Goal: Book appointment/travel/reservation: Book appointment/travel/reservation

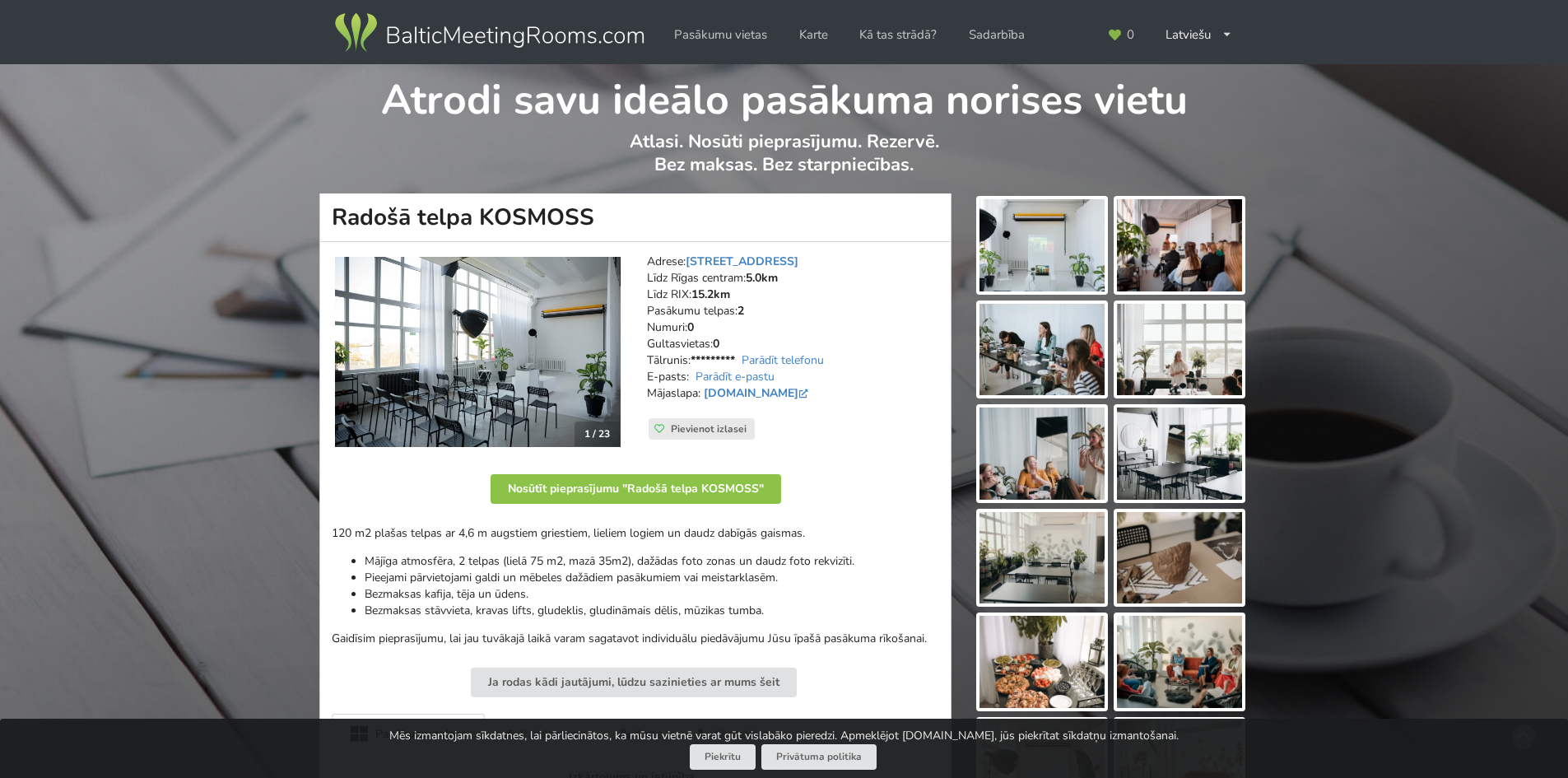
click at [447, 33] on img at bounding box center [488, 32] width 315 height 46
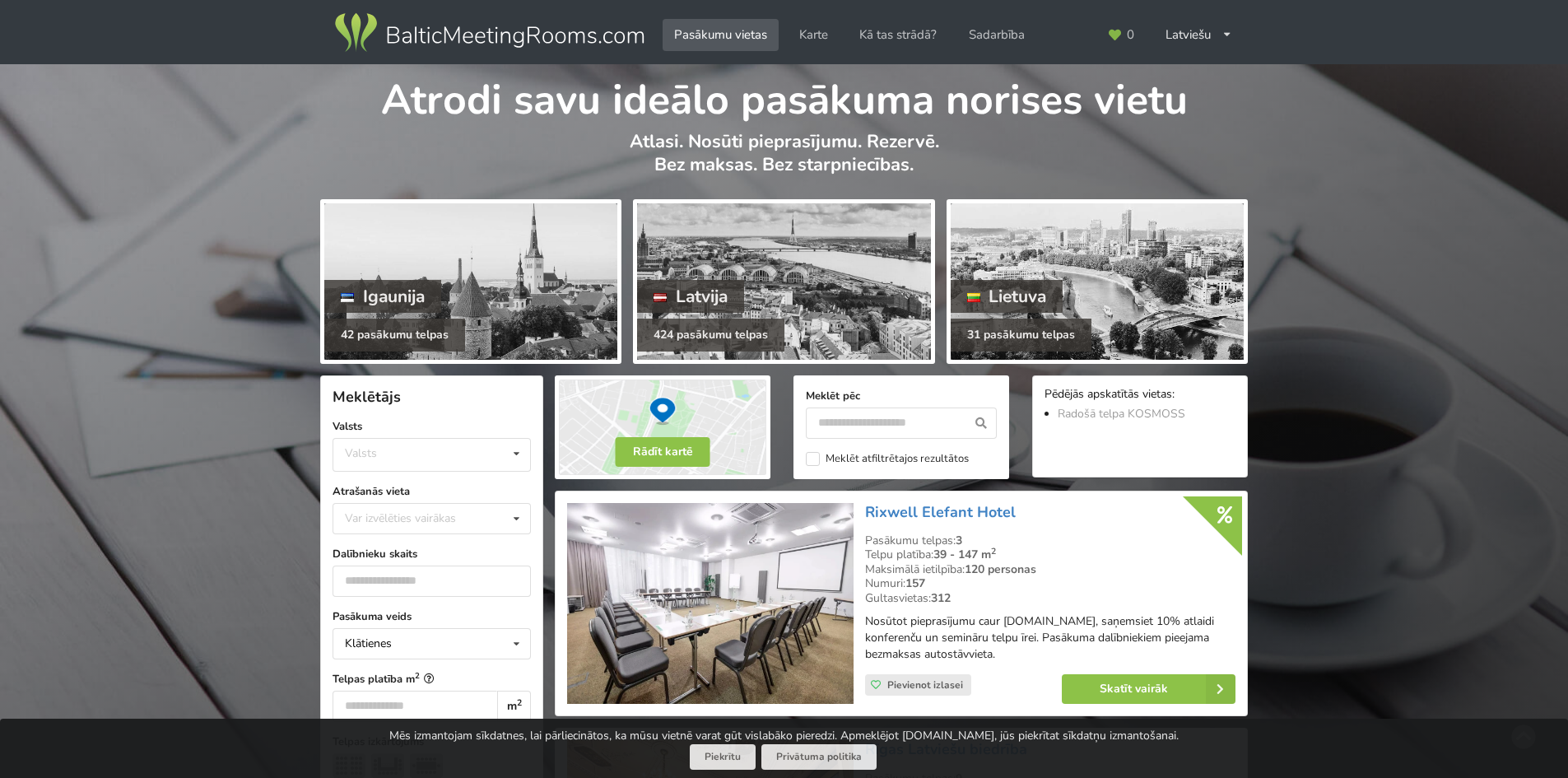
scroll to position [247, 0]
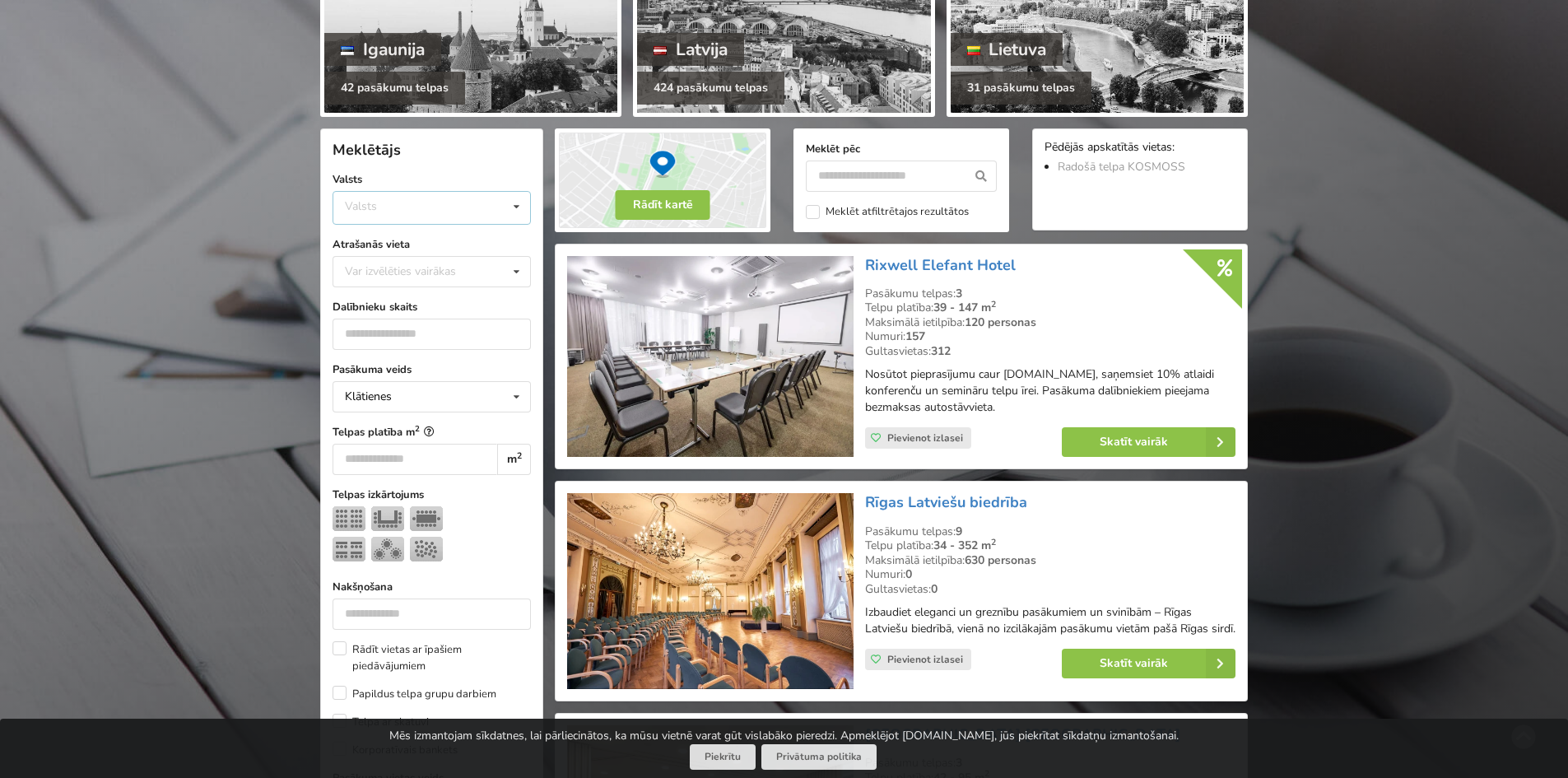
click at [440, 206] on div "Valsts Igaunija Latvija Lietuva" at bounding box center [431, 207] width 199 height 34
click at [395, 269] on div "Latvija" at bounding box center [431, 269] width 197 height 30
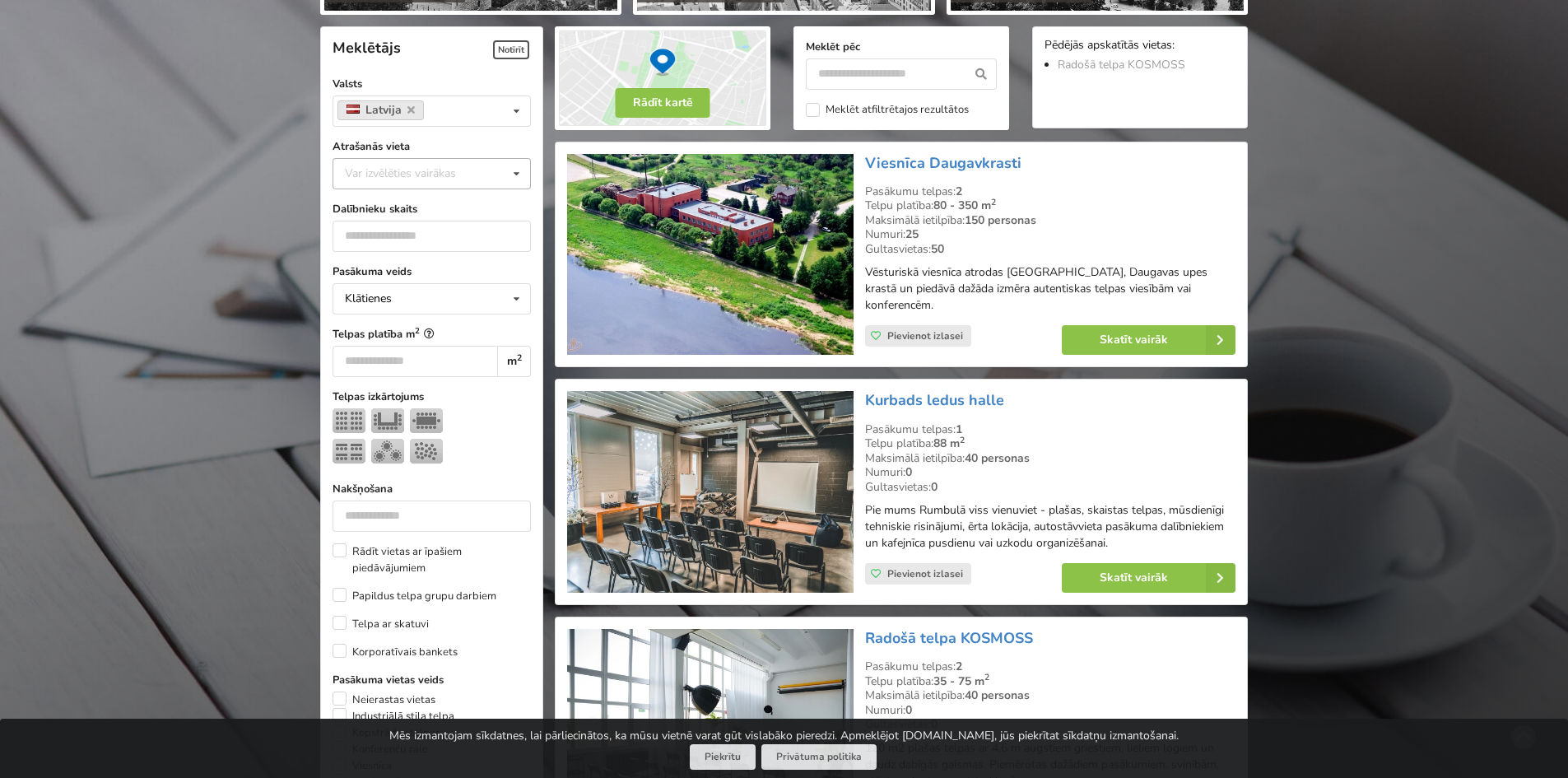
scroll to position [369, 0]
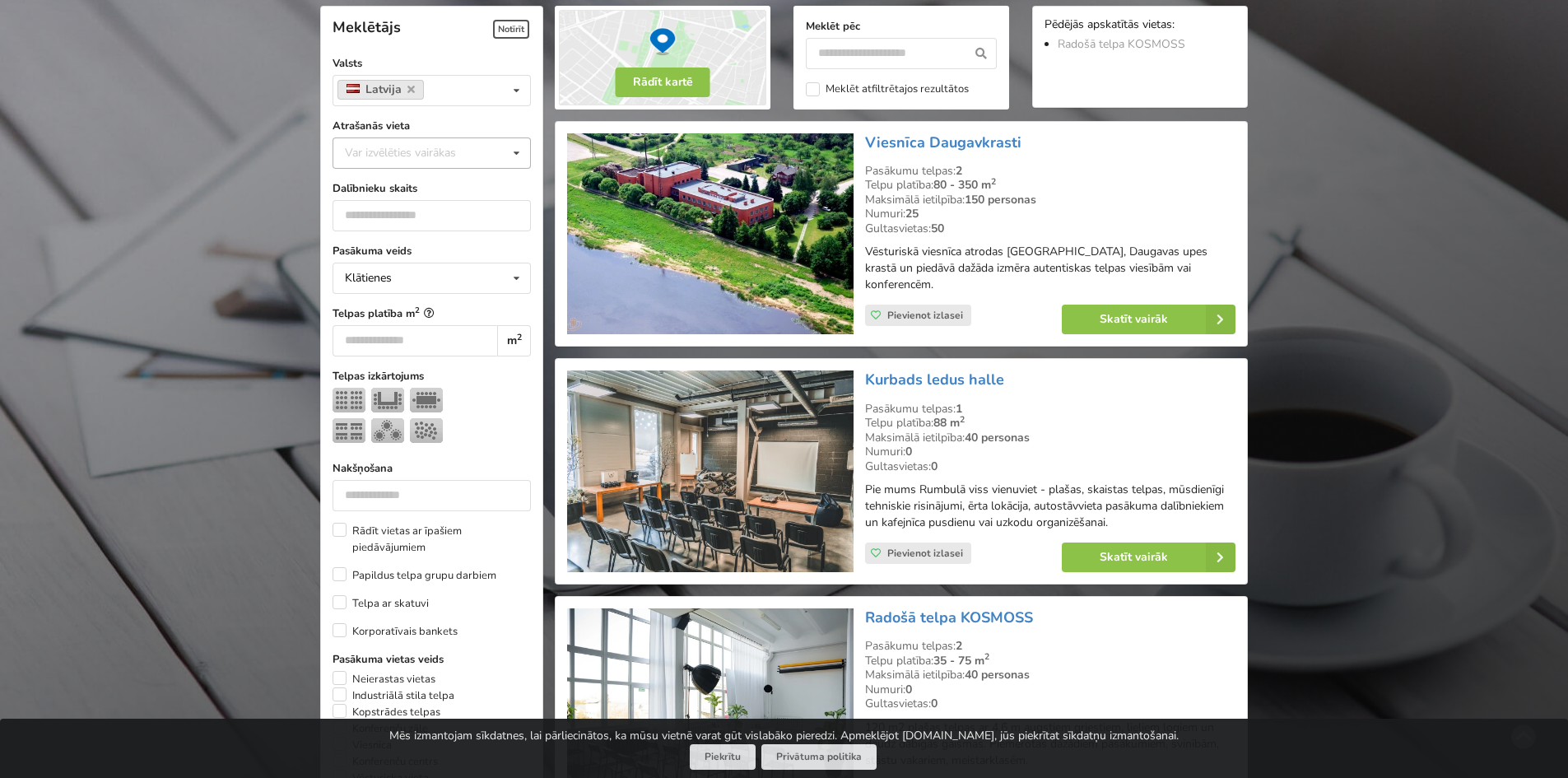
click at [417, 157] on div "Var izvēlēties vairākas" at bounding box center [417, 153] width 153 height 19
click at [384, 331] on div "[GEOGRAPHIC_DATA]" at bounding box center [431, 335] width 197 height 30
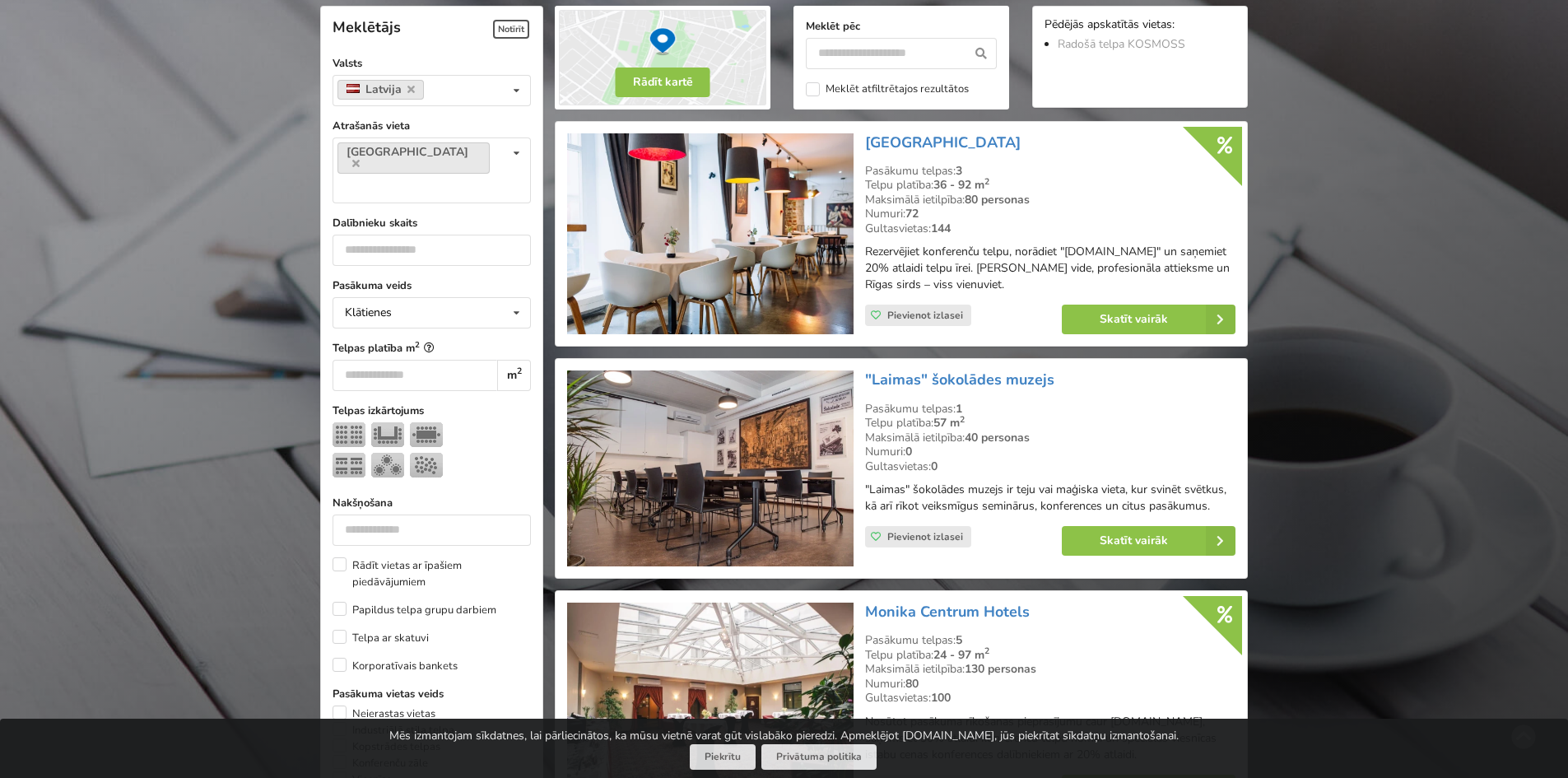
click at [353, 422] on img at bounding box center [349, 435] width 33 height 24
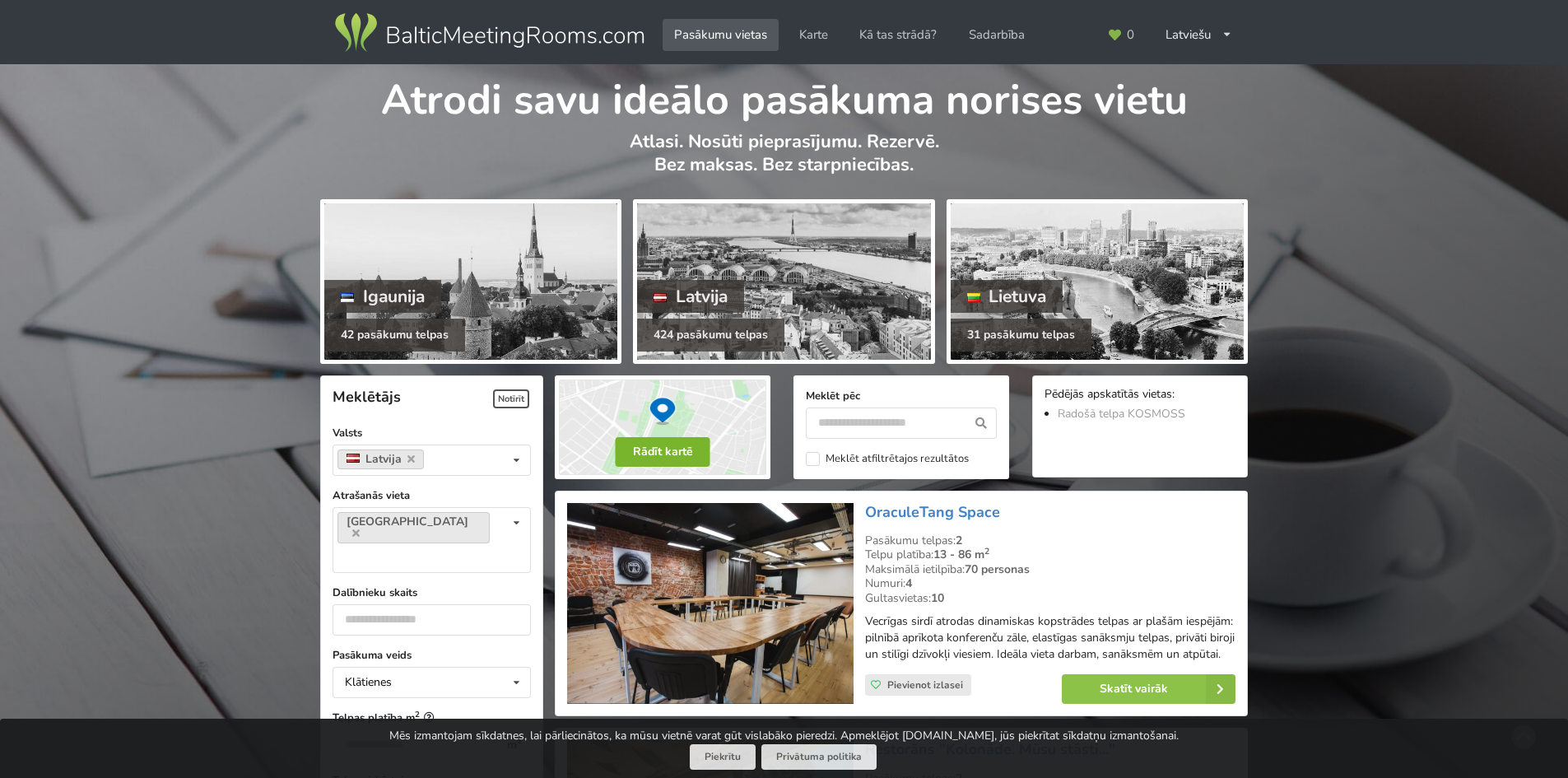
click at [672, 449] on button "Rādīt kartē" at bounding box center [663, 452] width 95 height 29
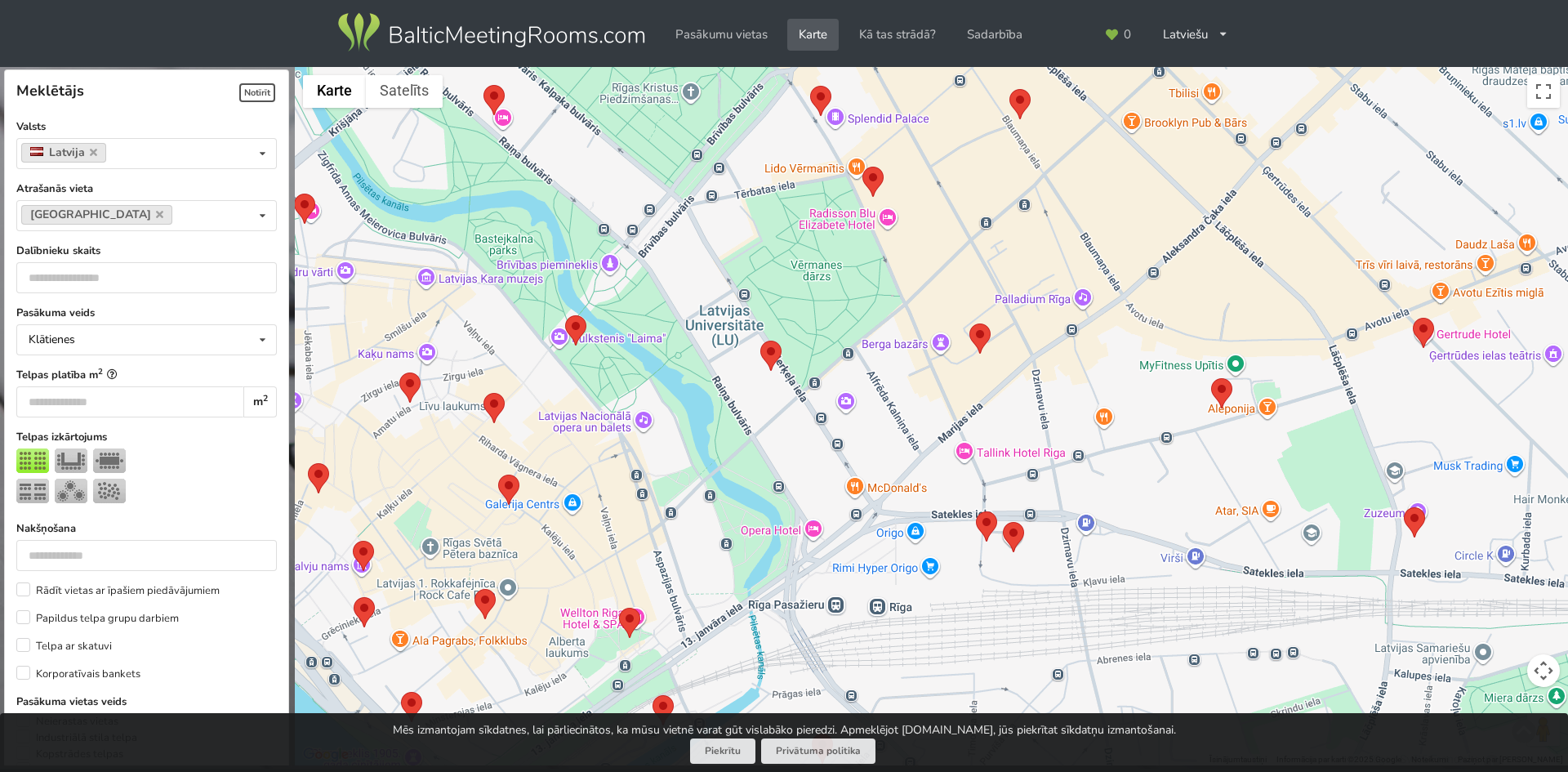
click at [862, 167] on area at bounding box center [862, 167] width 0 height 0
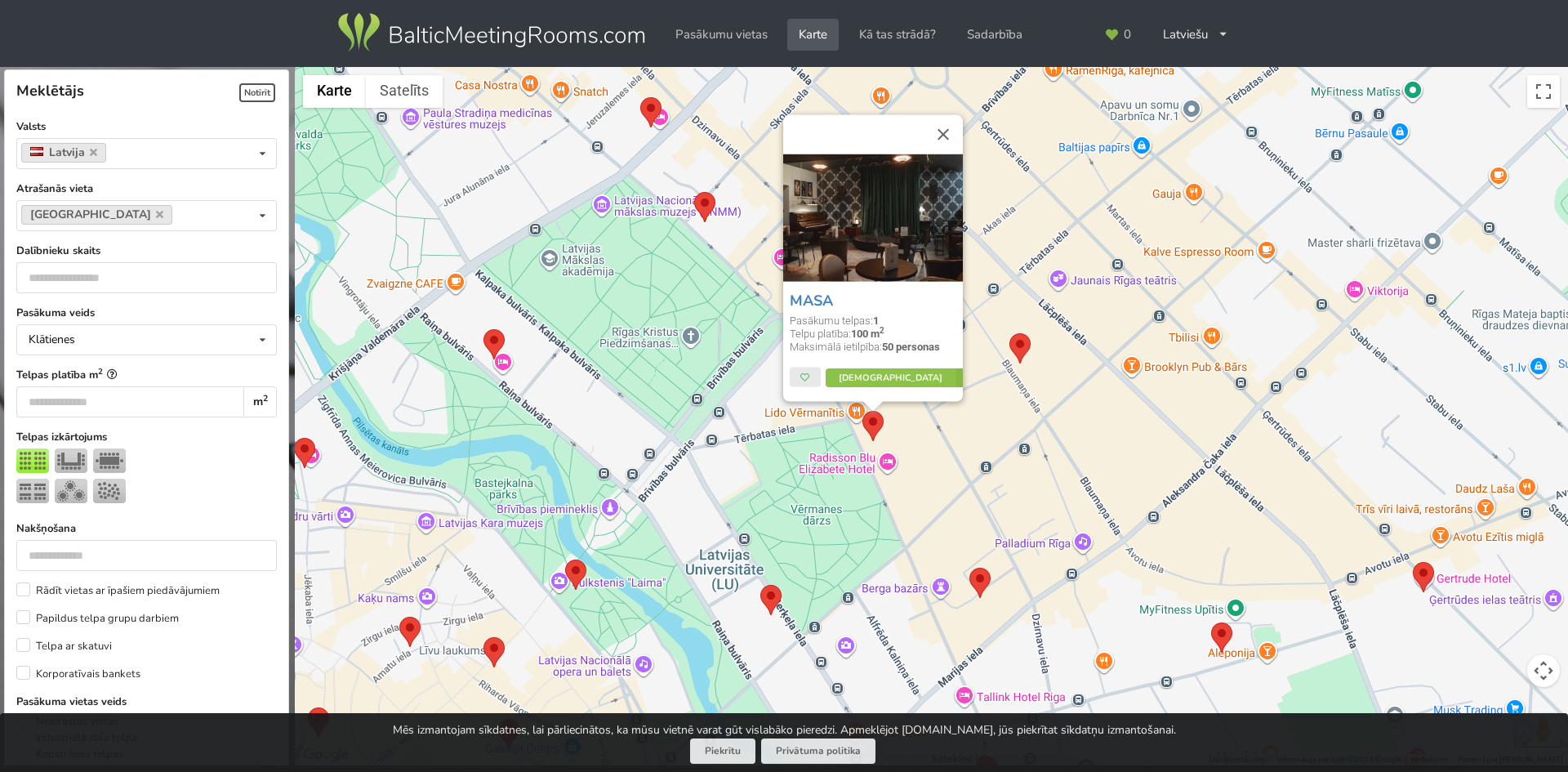
click at [971, 483] on div "MASA Pasākumu telpas: 1 Telpu platība: 100 m 2 Maksimālā ietilpība: 50 personas…" at bounding box center [931, 417] width 1273 height 699
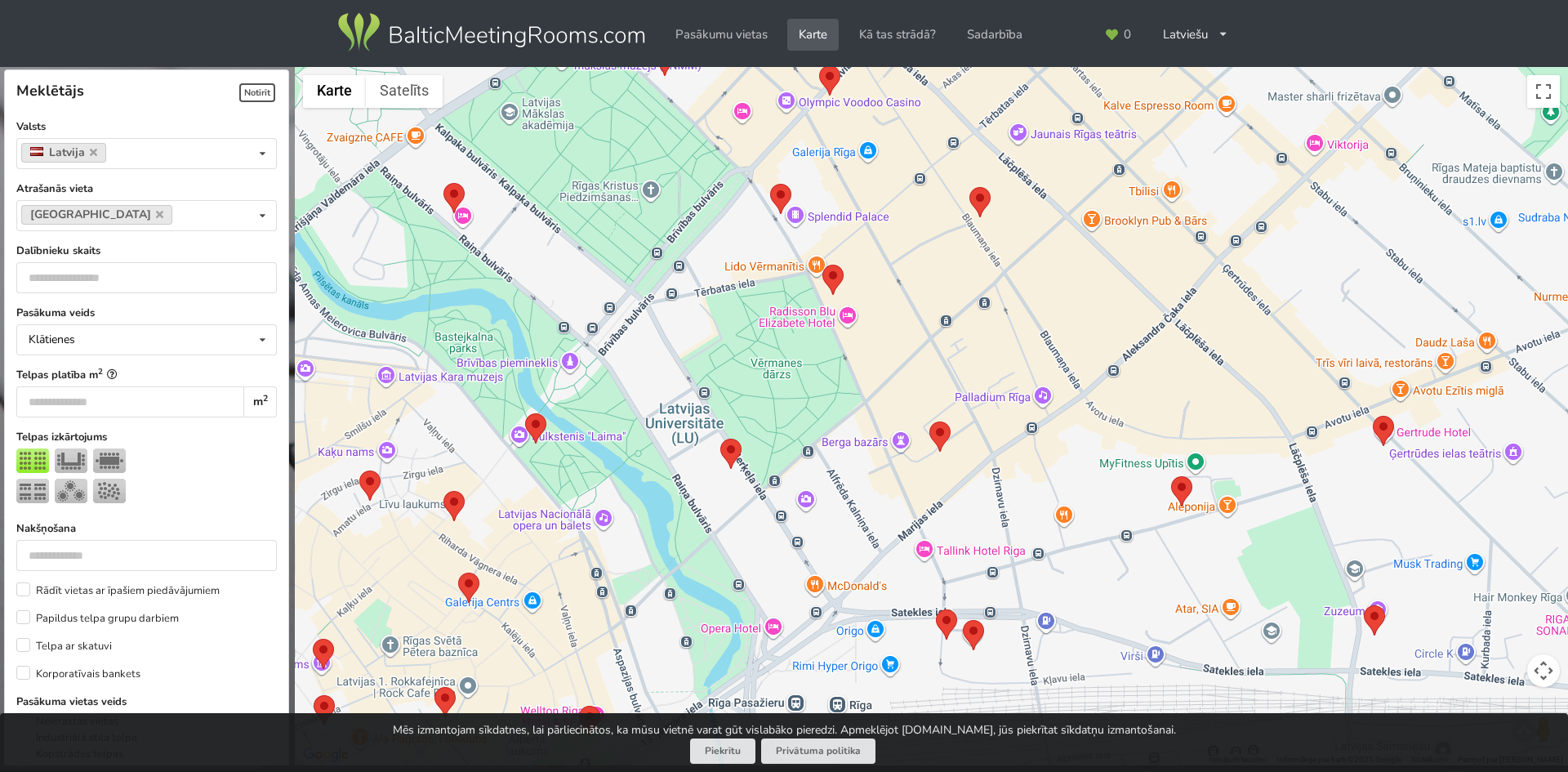
drag, startPoint x: 961, startPoint y: 504, endPoint x: 905, endPoint y: 259, distance: 251.3
click at [899, 249] on div at bounding box center [931, 417] width 1273 height 699
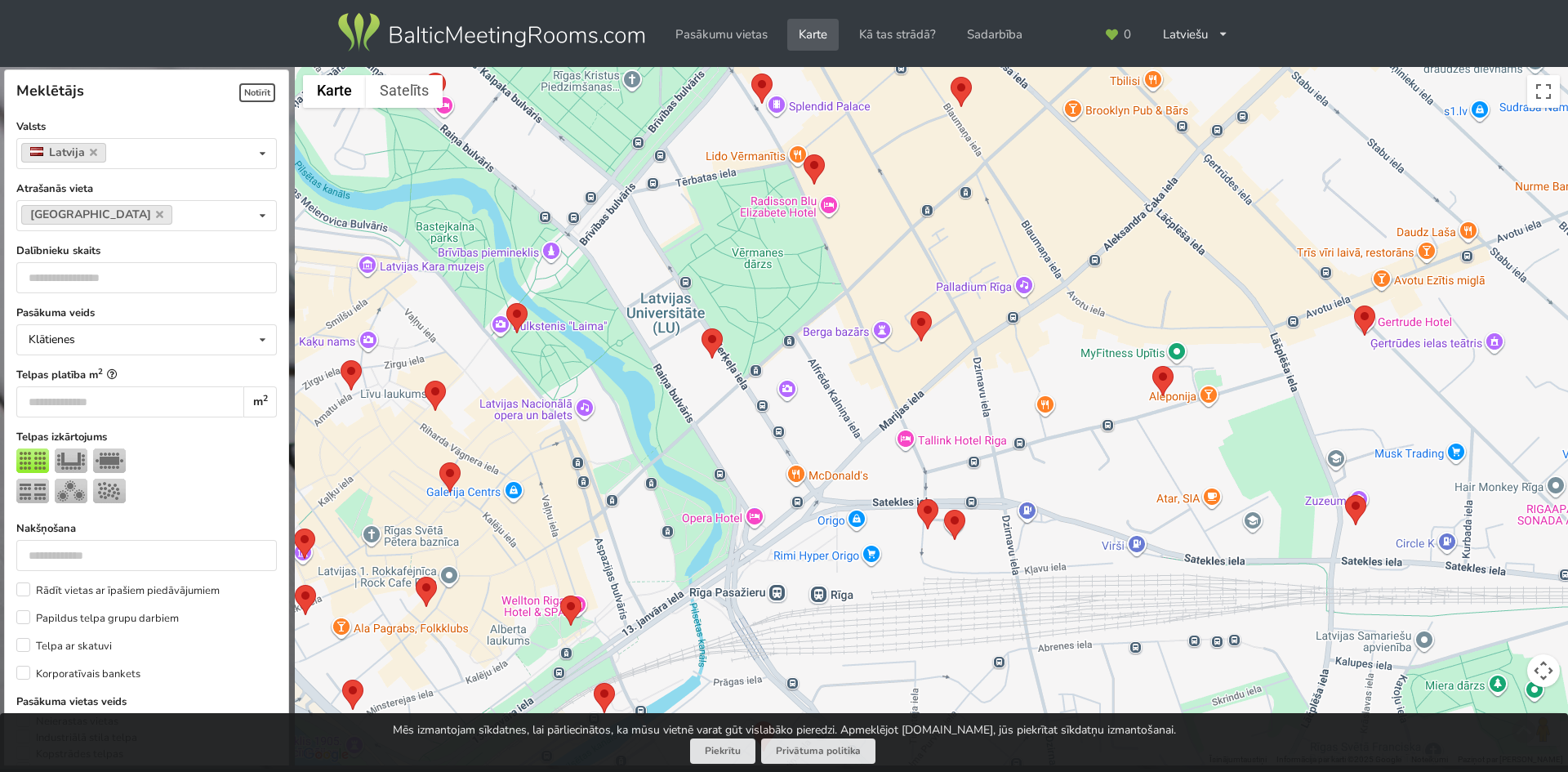
click at [911, 312] on area at bounding box center [911, 312] width 0 height 0
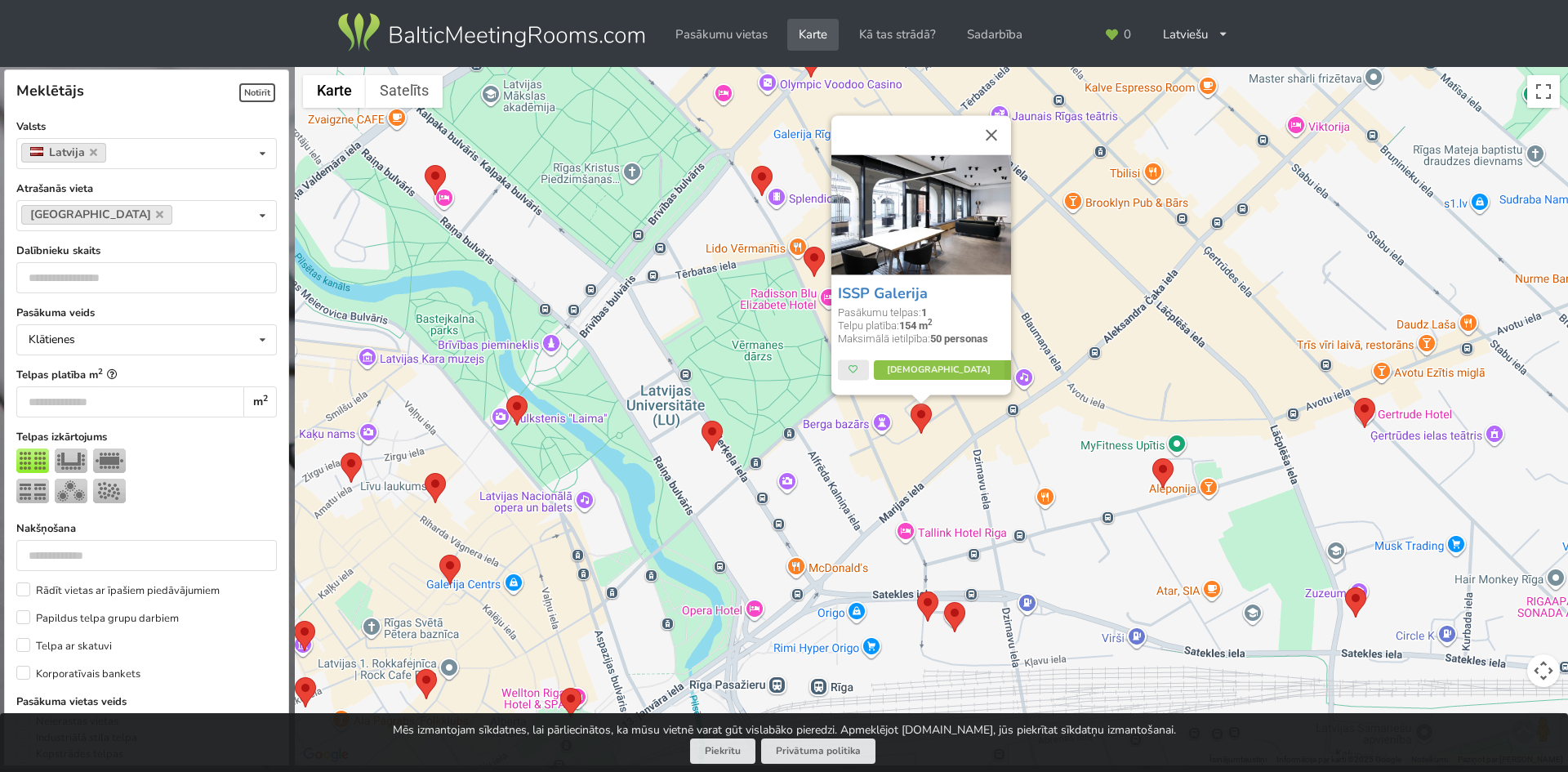
drag, startPoint x: 996, startPoint y: 509, endPoint x: 1071, endPoint y: 340, distance: 184.9
click at [1071, 340] on div "ISSP Galerija Pasākumu telpas: 1 Telpu platība: 154 m 2 Maksimālā ietilpība: 50…" at bounding box center [931, 417] width 1273 height 699
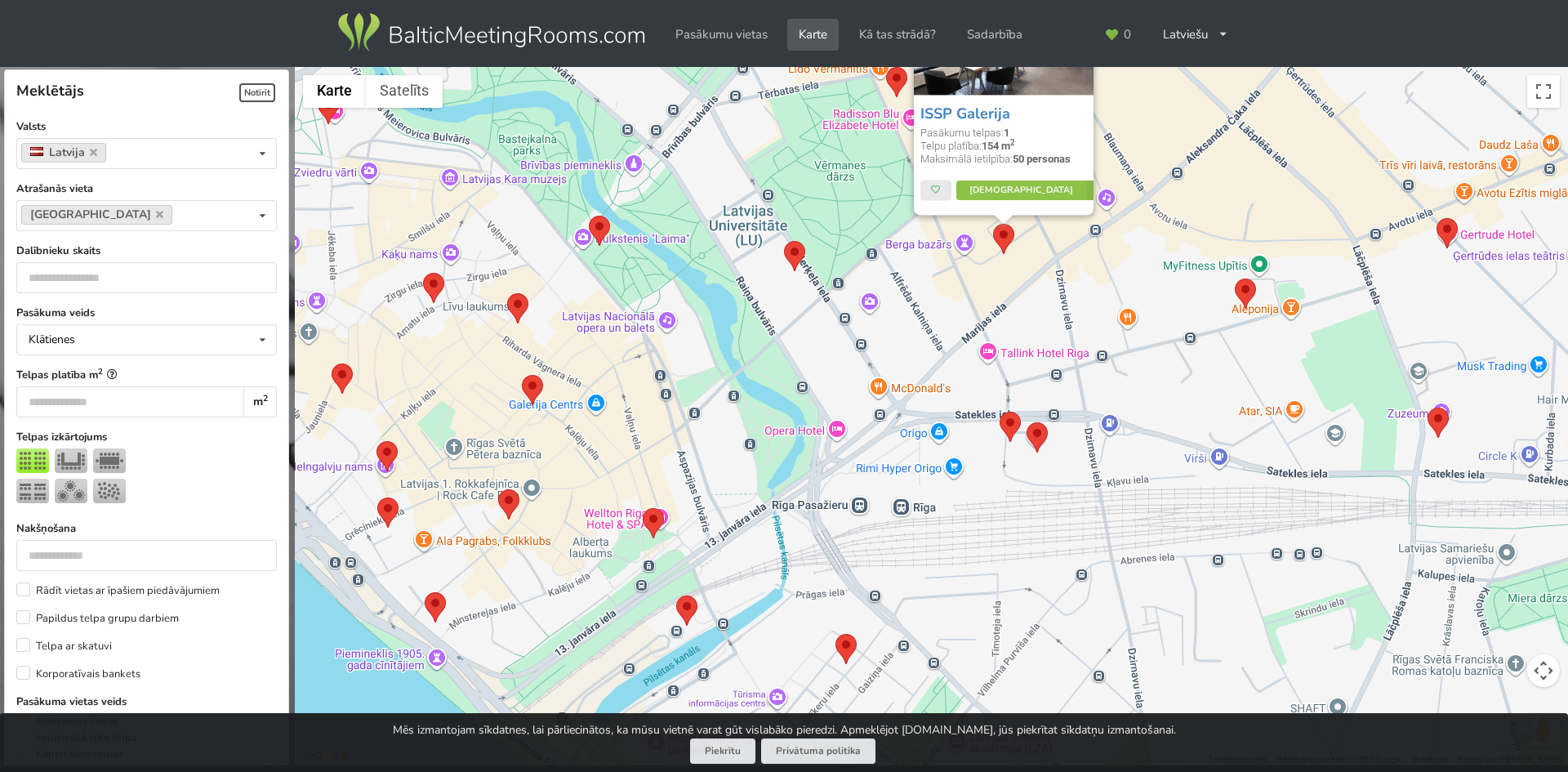
click at [1030, 423] on img at bounding box center [1037, 437] width 22 height 30
click at [999, 411] on area at bounding box center [999, 411] width 0 height 0
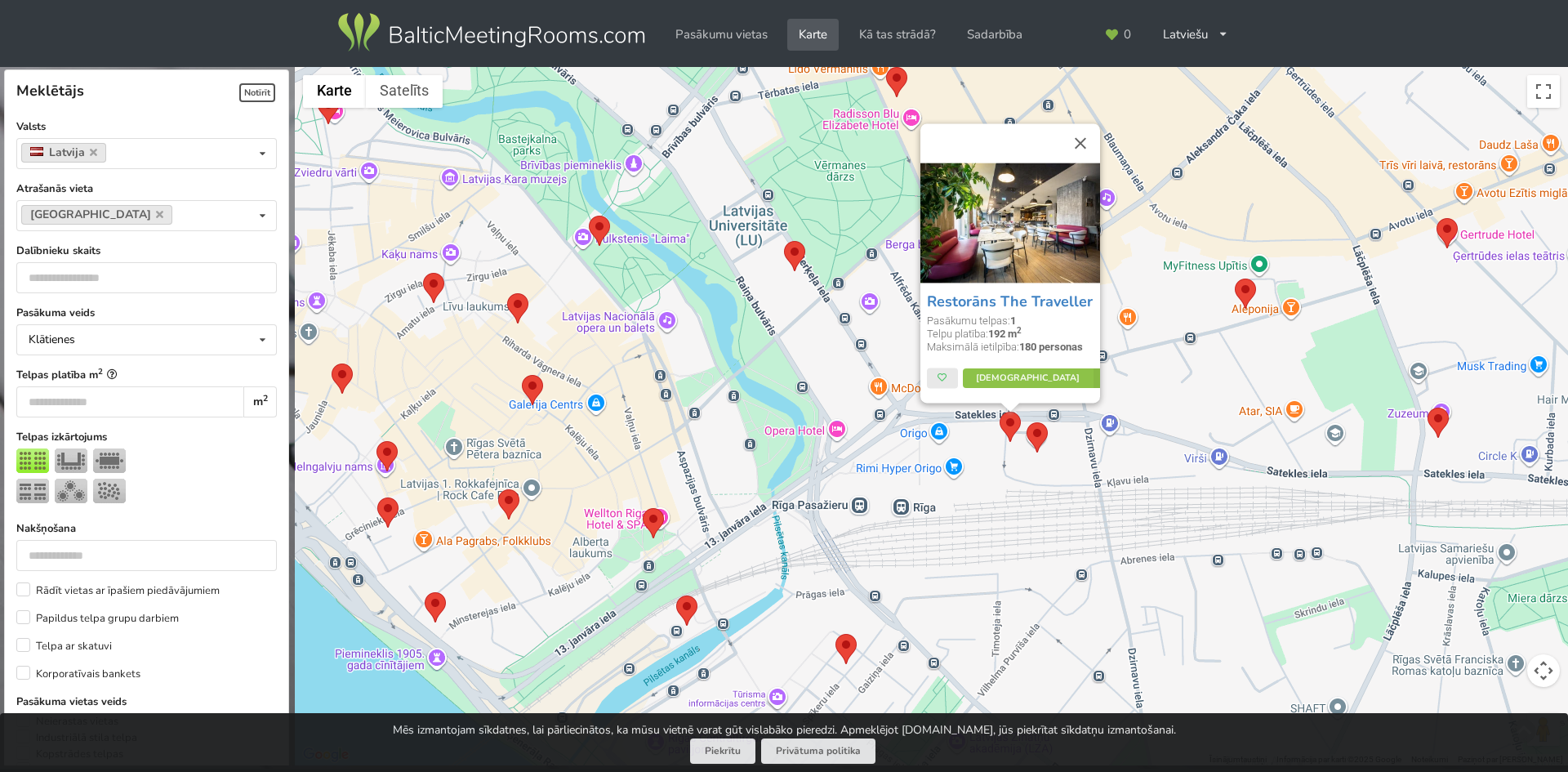
click at [1025, 435] on div "Restorāns The Traveller Pasākumu telpas: 1 Telpu platība: 192 m 2 Maksimālā iet…" at bounding box center [931, 417] width 1273 height 699
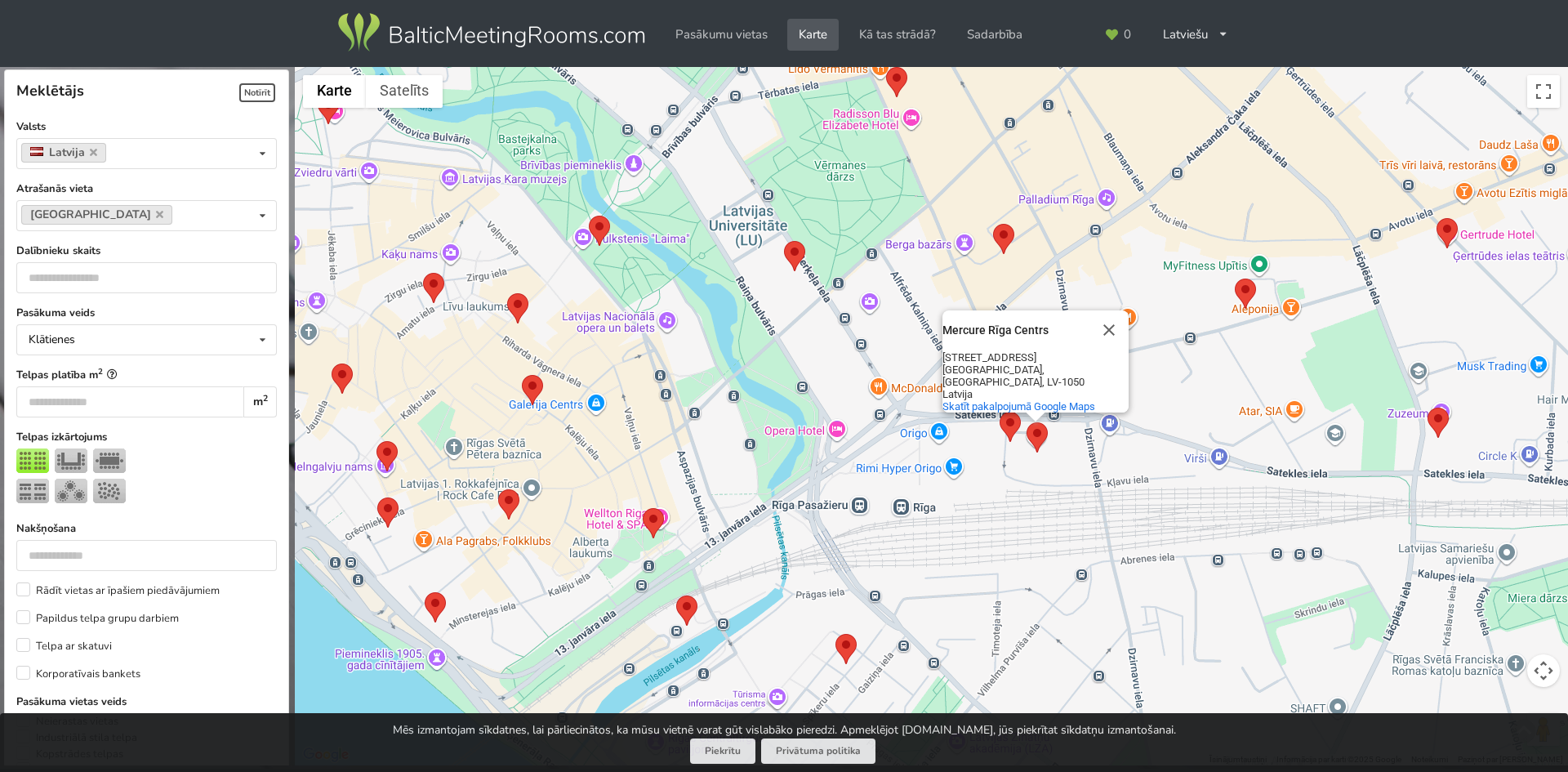
click at [1027, 423] on area at bounding box center [1027, 423] width 0 height 0
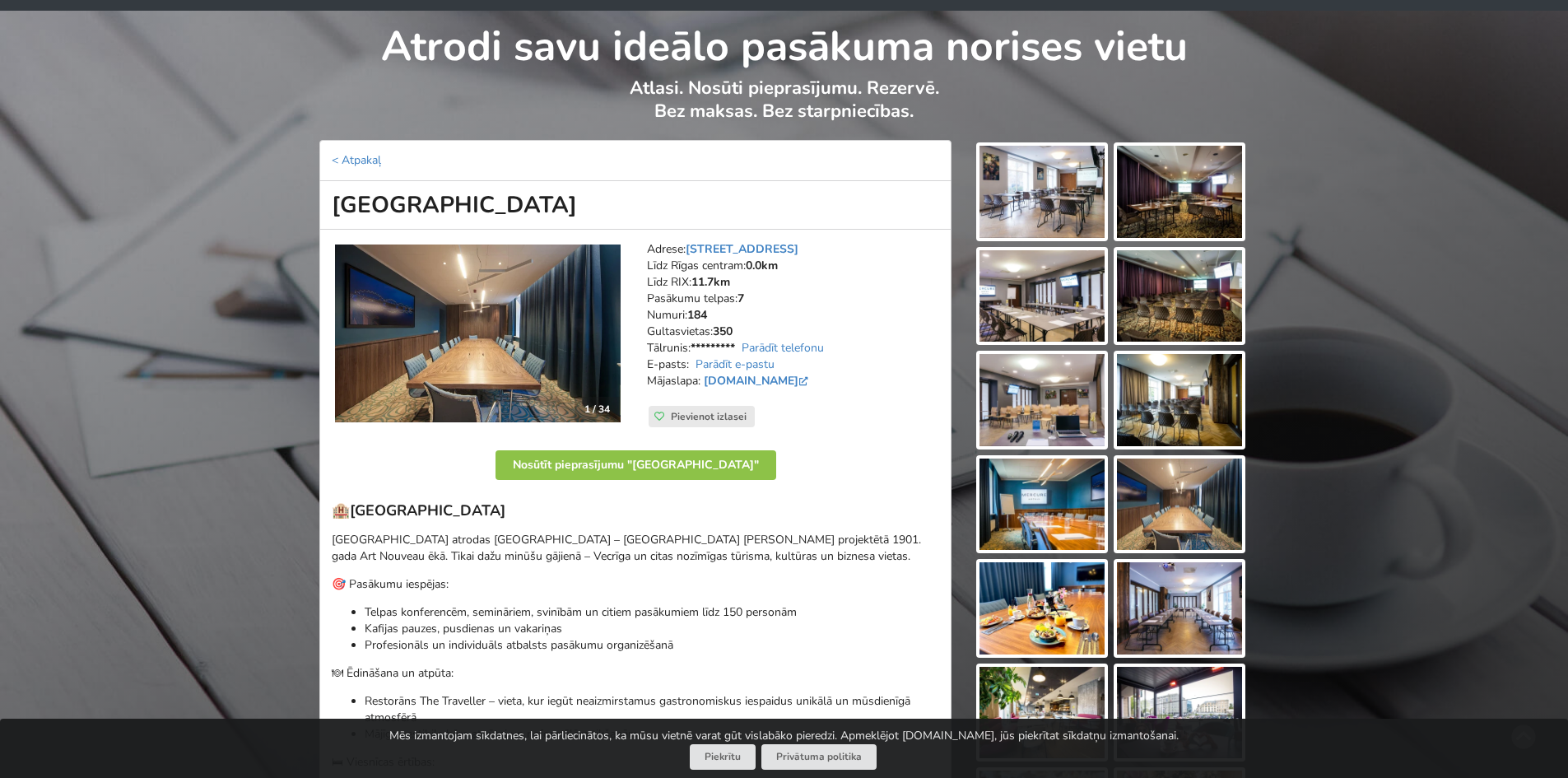
scroll to position [82, 0]
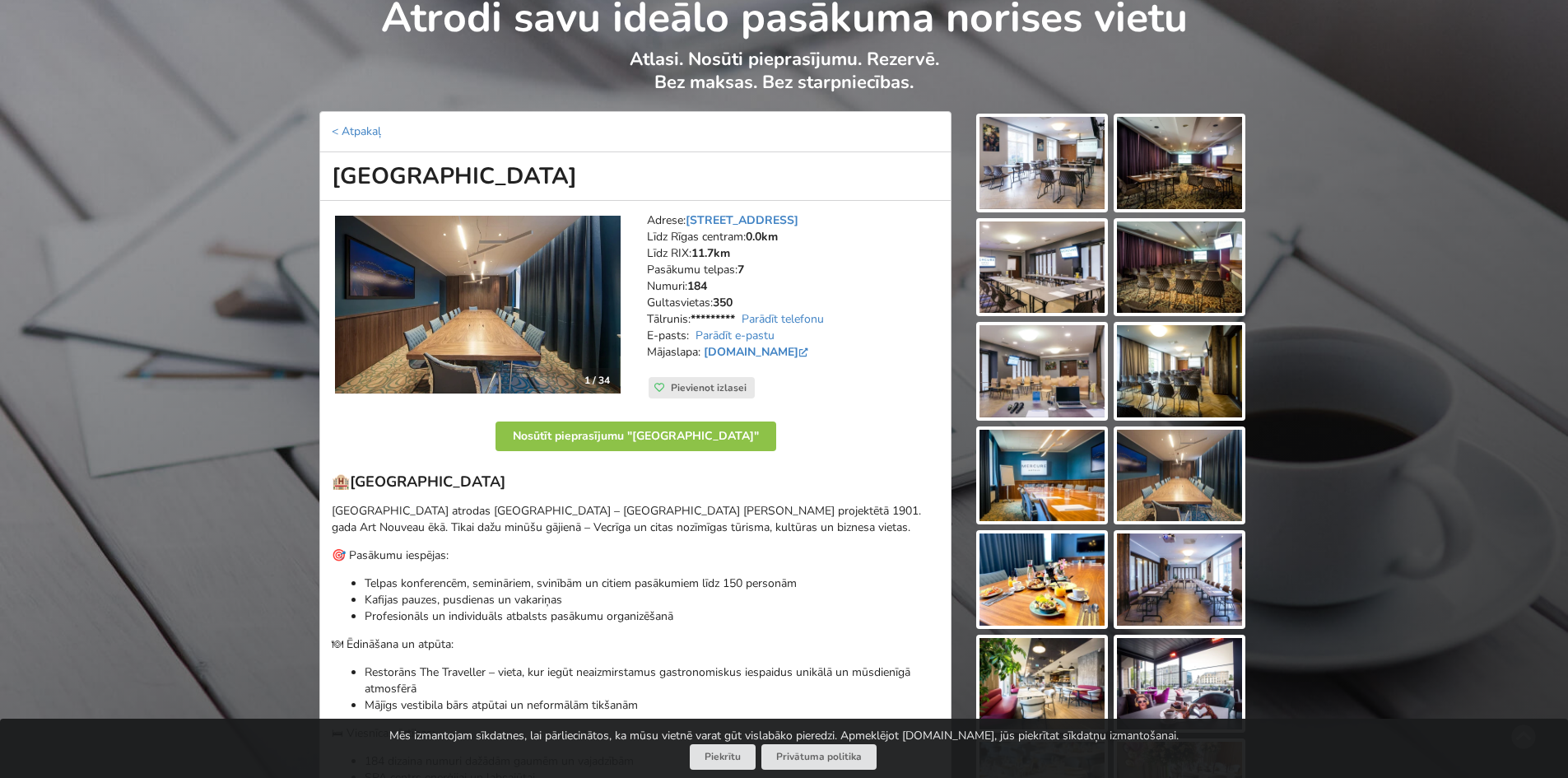
click at [1068, 161] on img at bounding box center [1042, 163] width 125 height 92
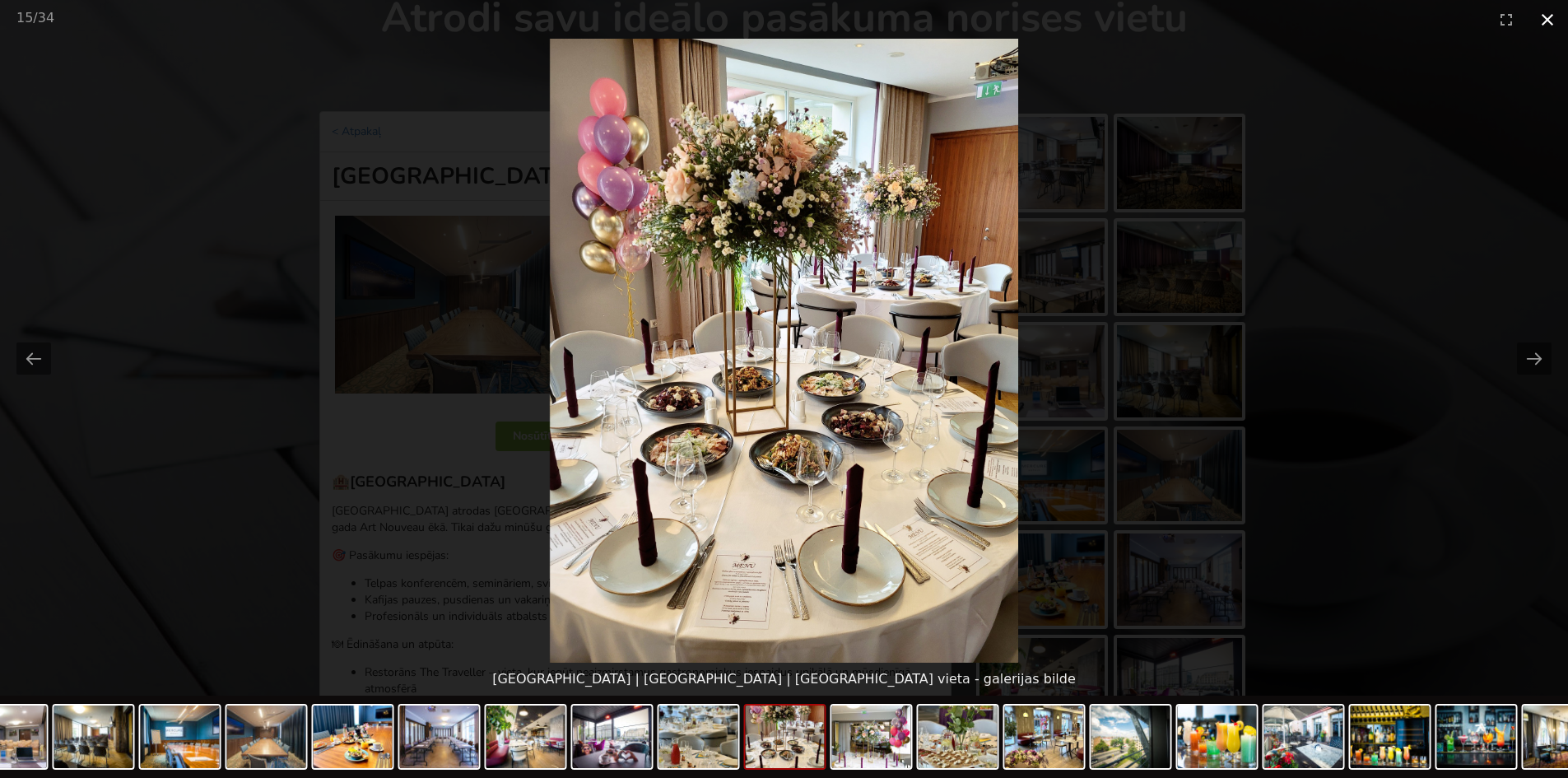
click at [1558, 24] on button "Close gallery" at bounding box center [1546, 19] width 41 height 39
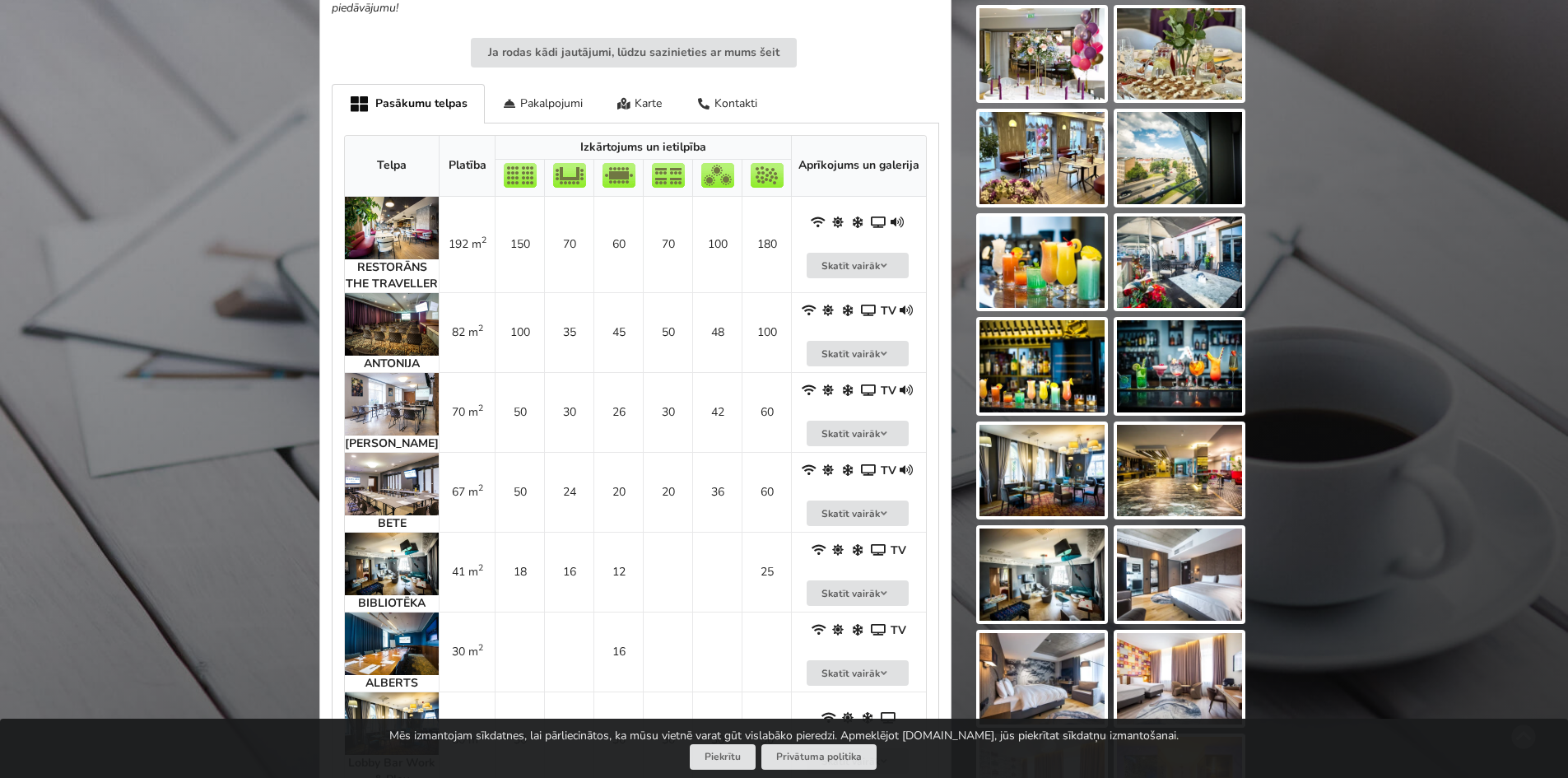
scroll to position [905, 0]
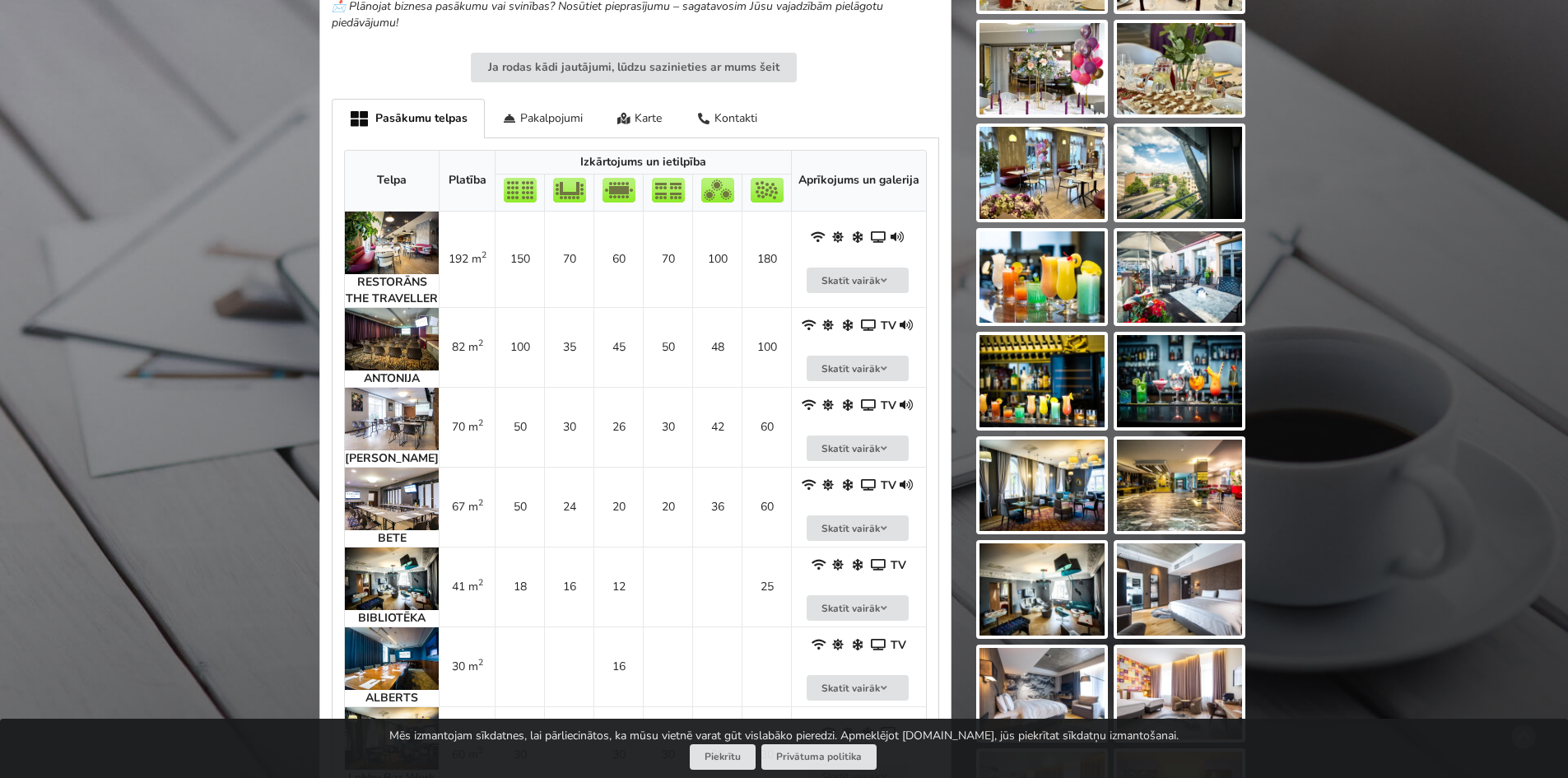
click at [388, 249] on img at bounding box center [392, 243] width 94 height 62
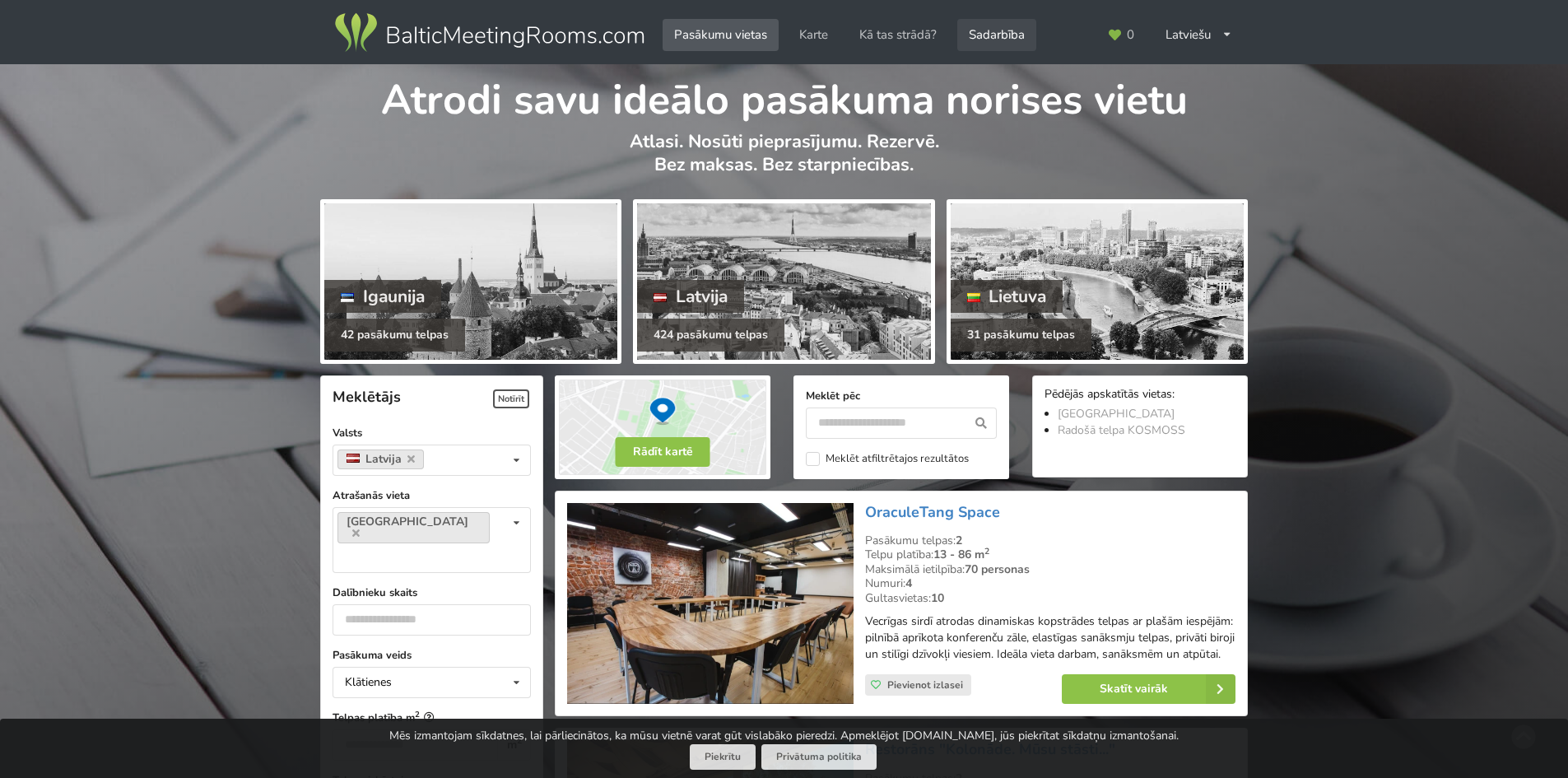
click at [1013, 34] on link "Sadarbība" at bounding box center [996, 35] width 79 height 32
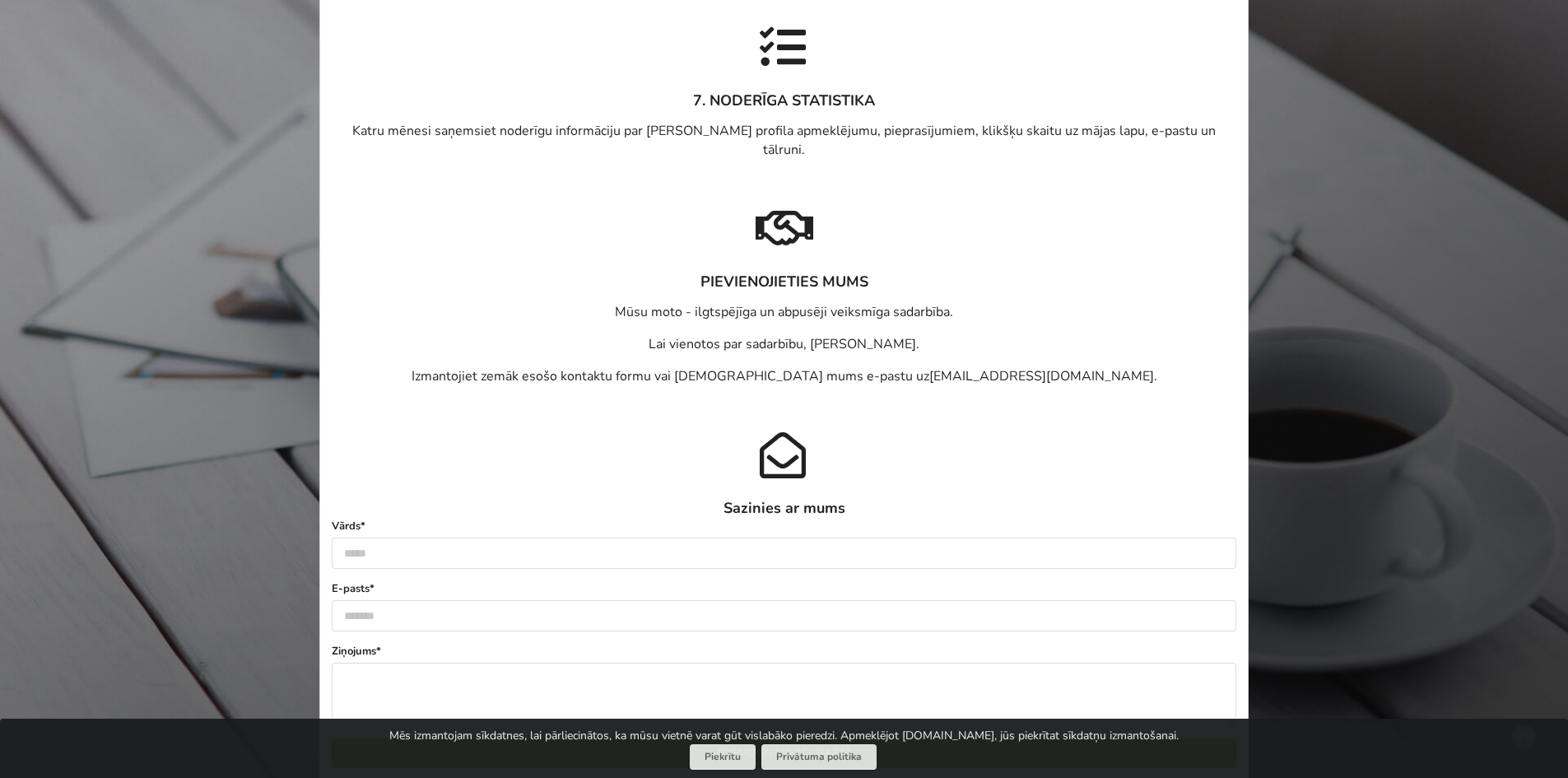
scroll to position [1729, 0]
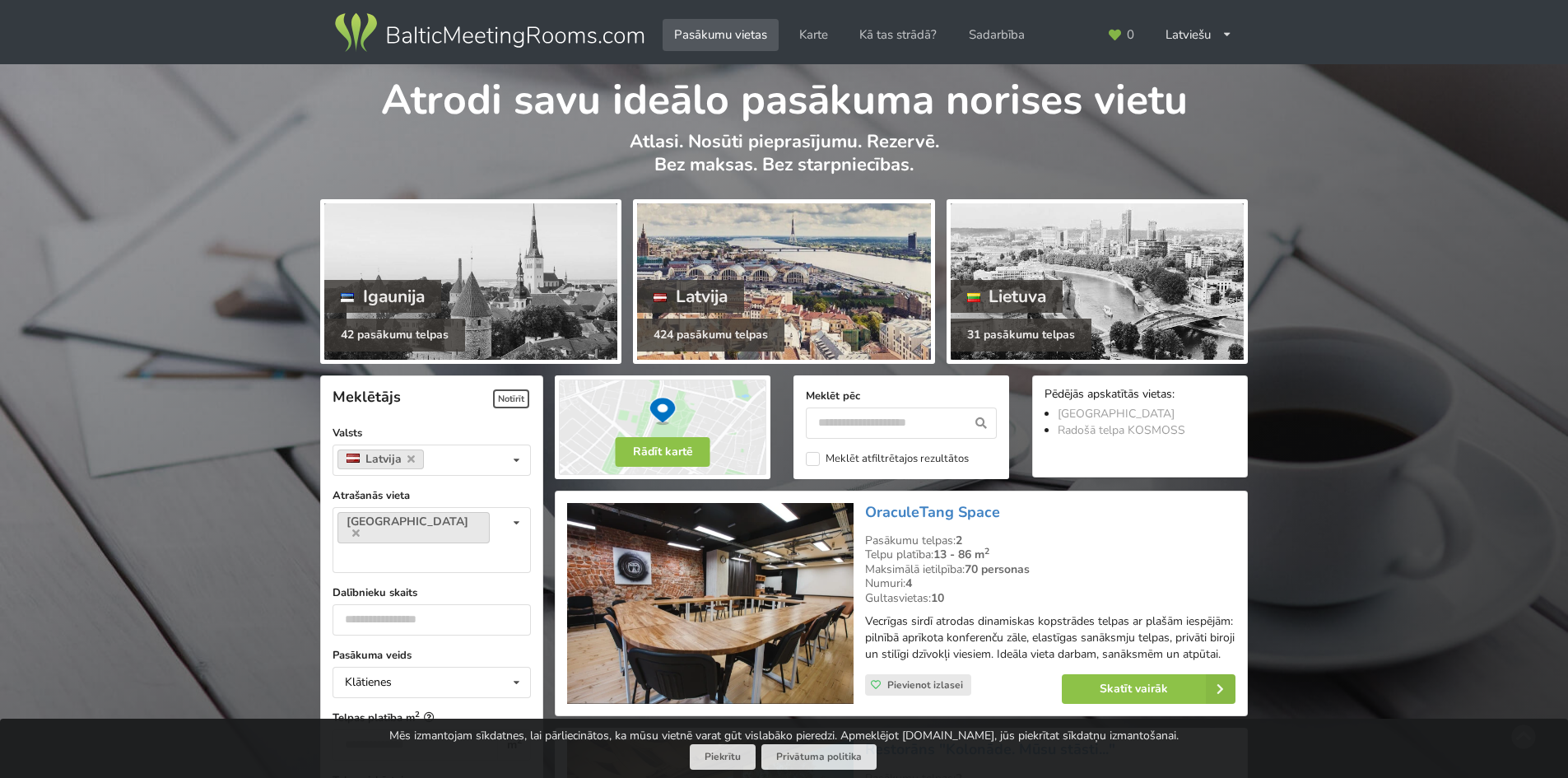
click at [820, 296] on div at bounding box center [783, 281] width 293 height 156
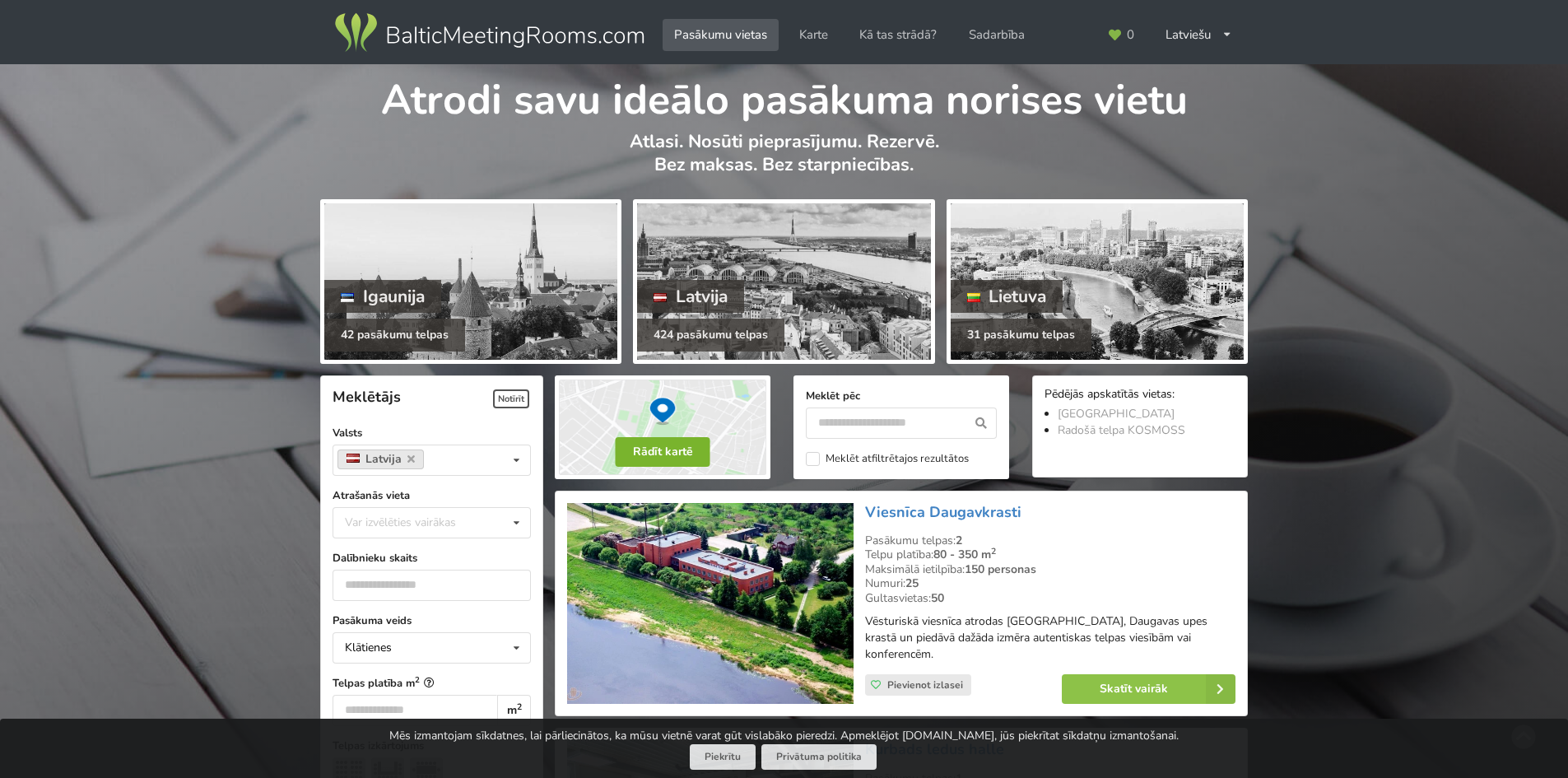
click at [676, 453] on button "Rādīt kartē" at bounding box center [663, 452] width 95 height 29
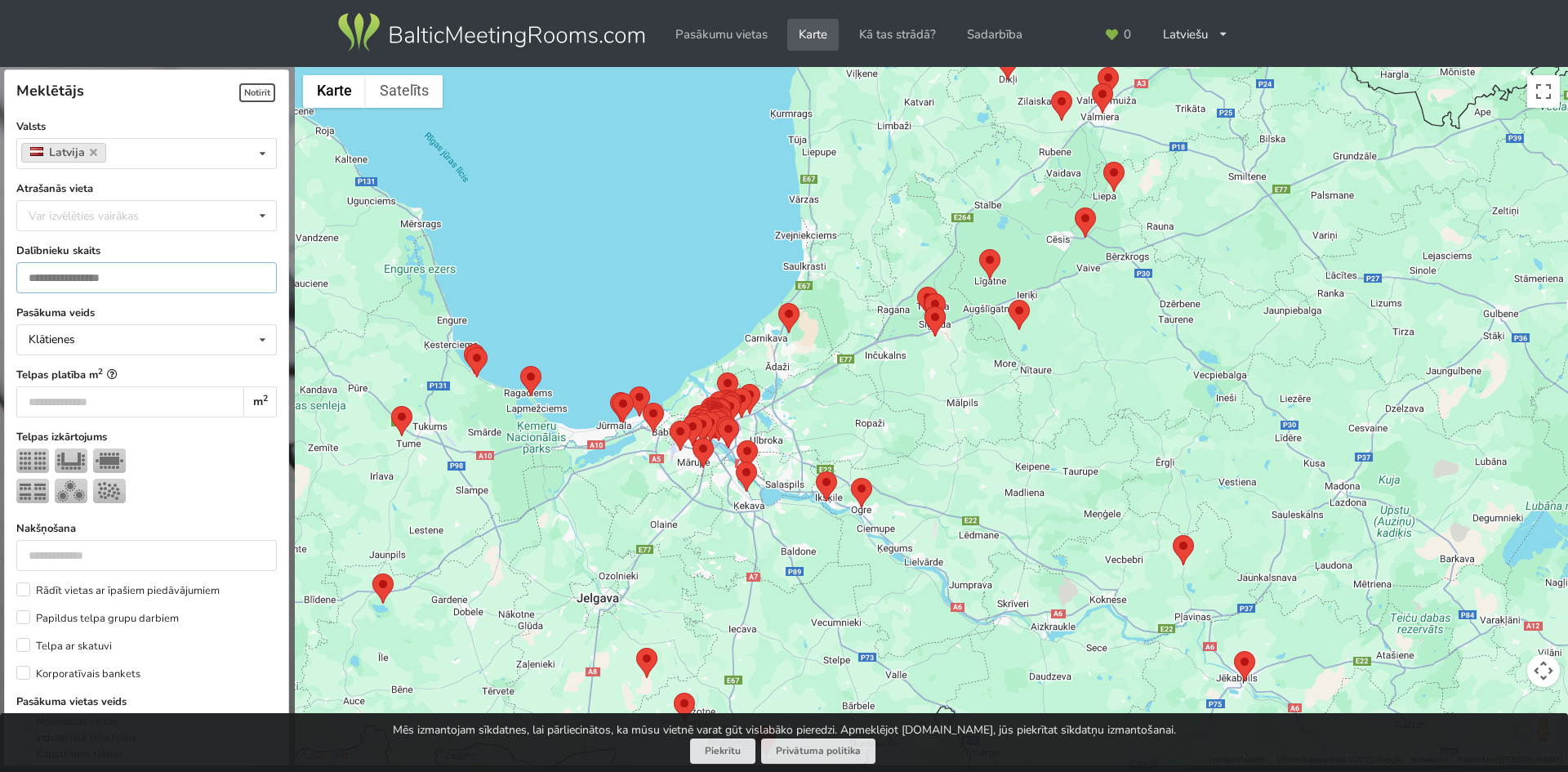
type input "*"
click at [242, 276] on input "*" at bounding box center [147, 278] width 262 height 31
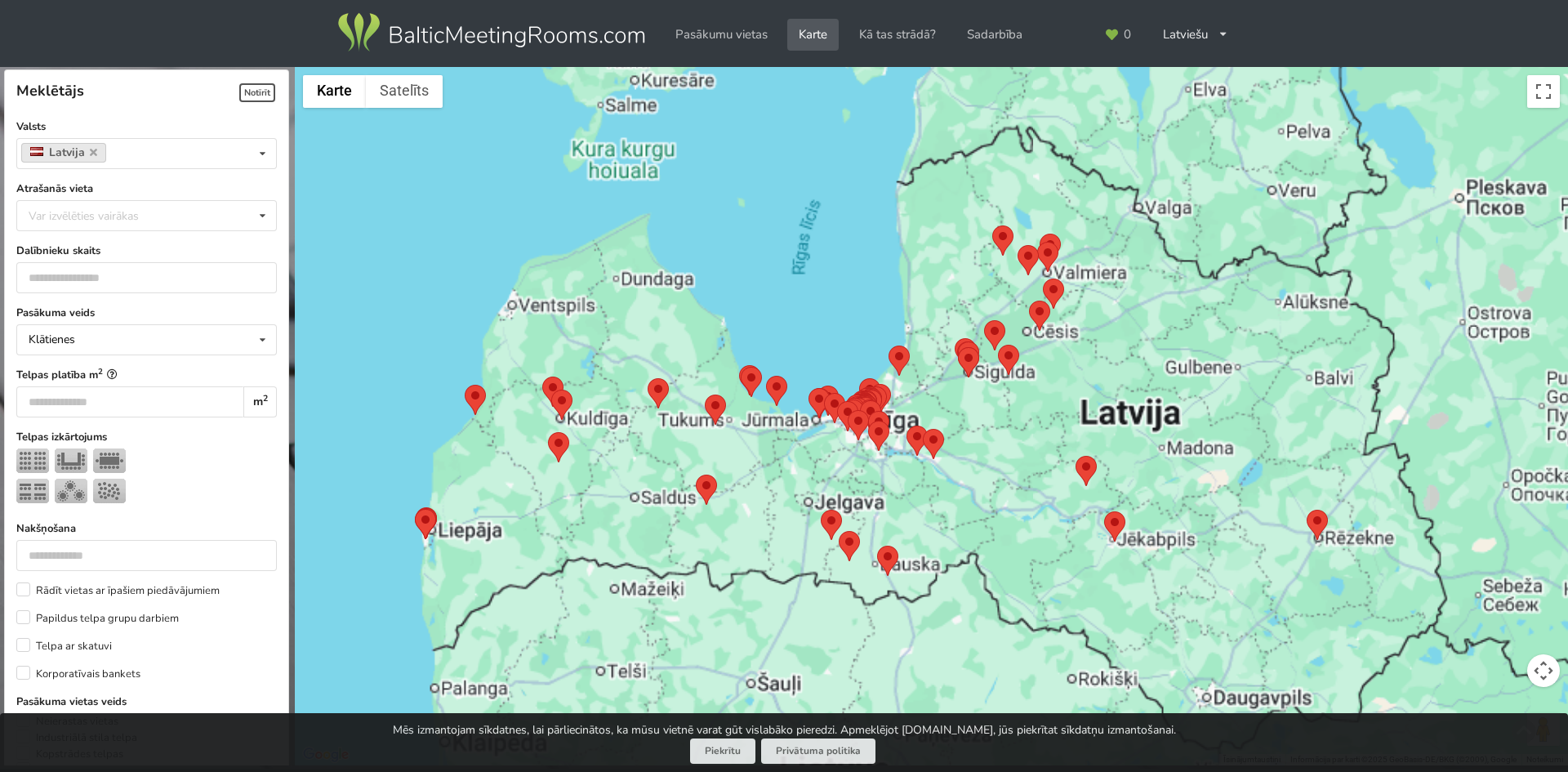
click at [237, 198] on div "Atrašanās vieta Var izvēlēties vairākas Pārdaugava Teika Apšuciems Jūrkalne [GE…" at bounding box center [147, 206] width 262 height 51
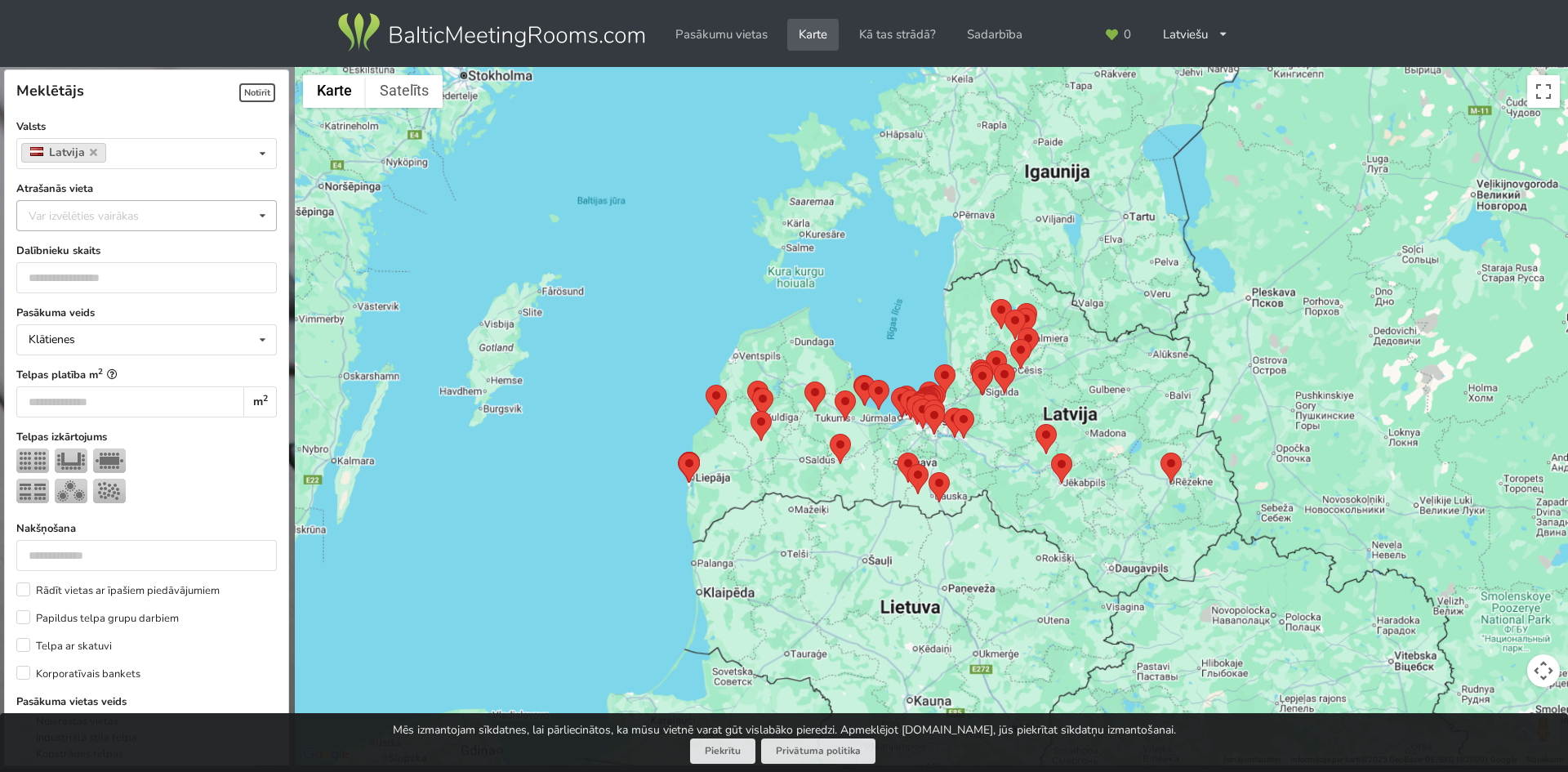
click at [250, 213] on icon at bounding box center [262, 215] width 24 height 30
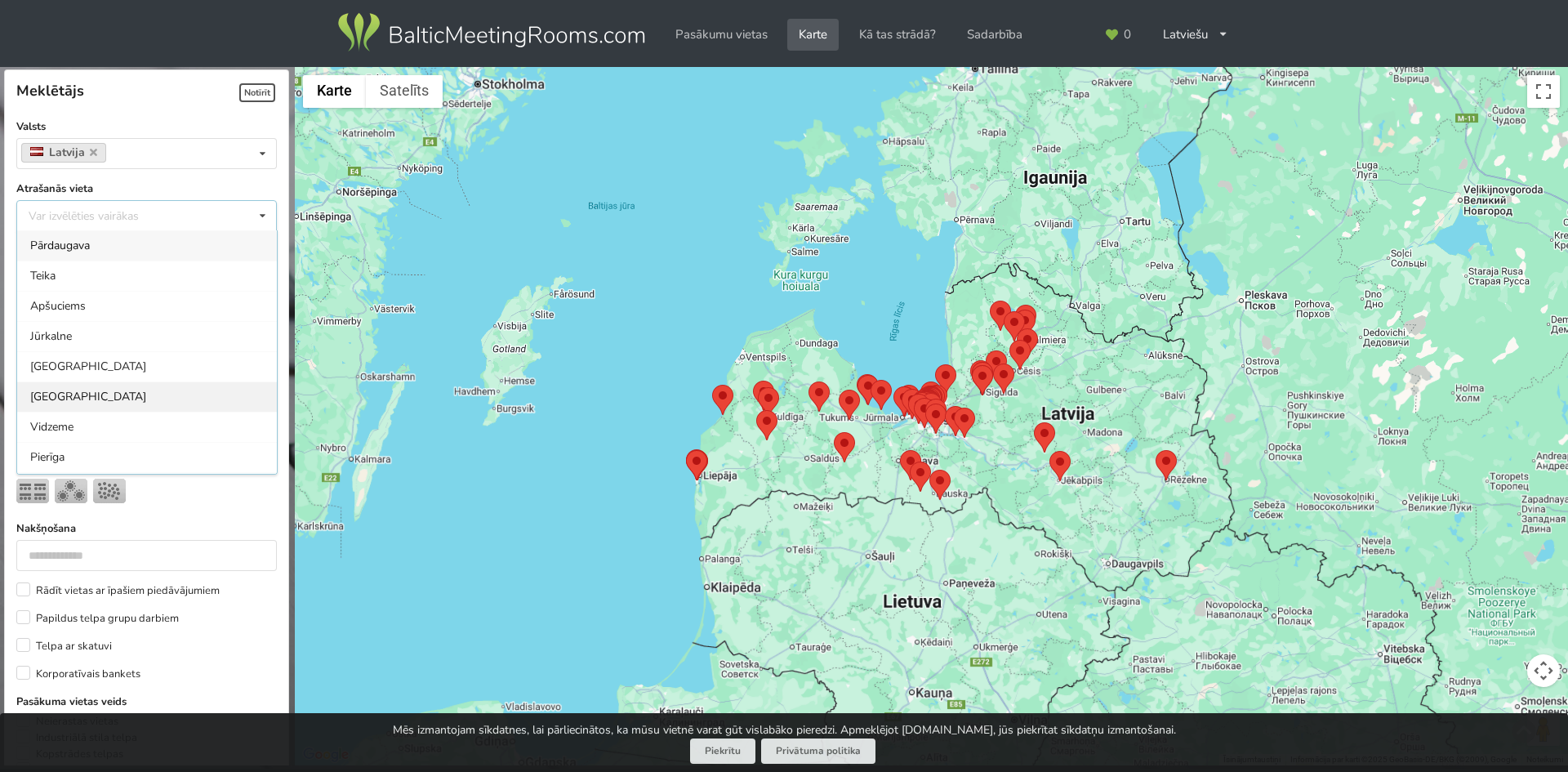
click at [105, 384] on div "[GEOGRAPHIC_DATA]" at bounding box center [147, 396] width 260 height 30
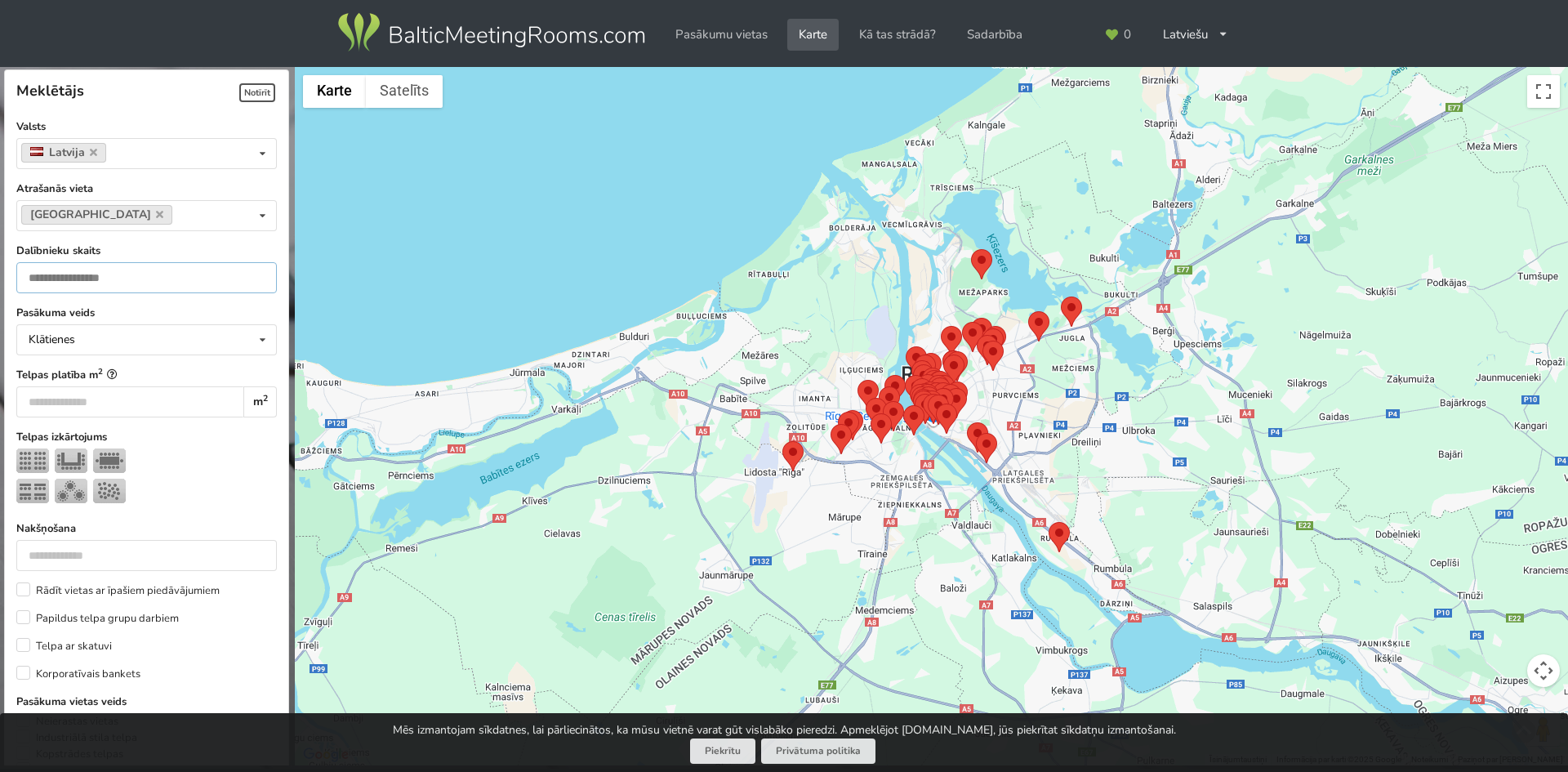
drag, startPoint x: 91, startPoint y: 271, endPoint x: 1, endPoint y: 252, distance: 92.0
click at [0, 253] on div "Meklētājs Notīrīt Valsts Latvija Valsts [GEOGRAPHIC_DATA] [GEOGRAPHIC_DATA] [GE…" at bounding box center [145, 415] width 295 height 695
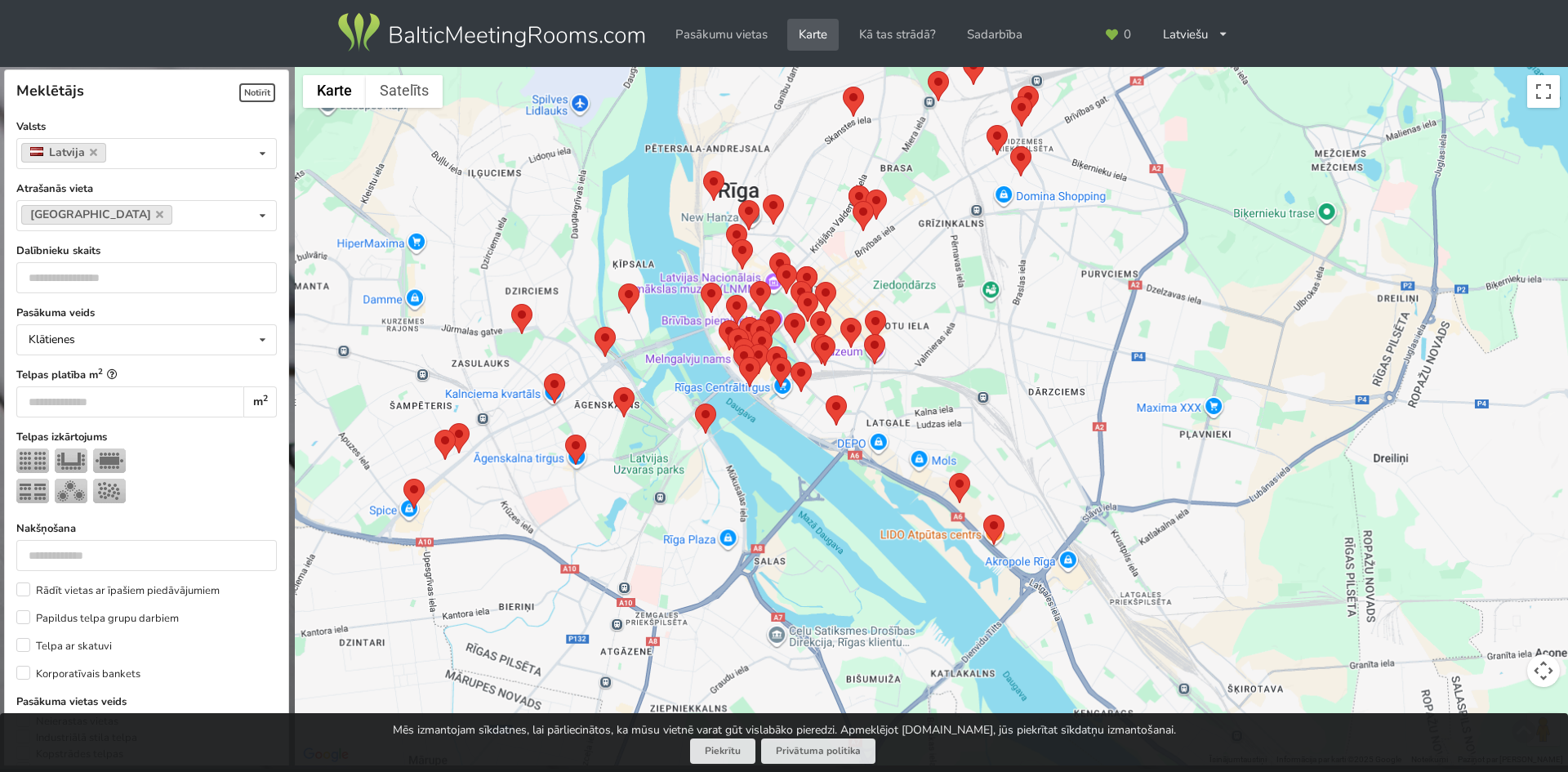
drag, startPoint x: 763, startPoint y: 330, endPoint x: 1027, endPoint y: 352, distance: 264.9
click at [1027, 352] on div at bounding box center [931, 417] width 1273 height 699
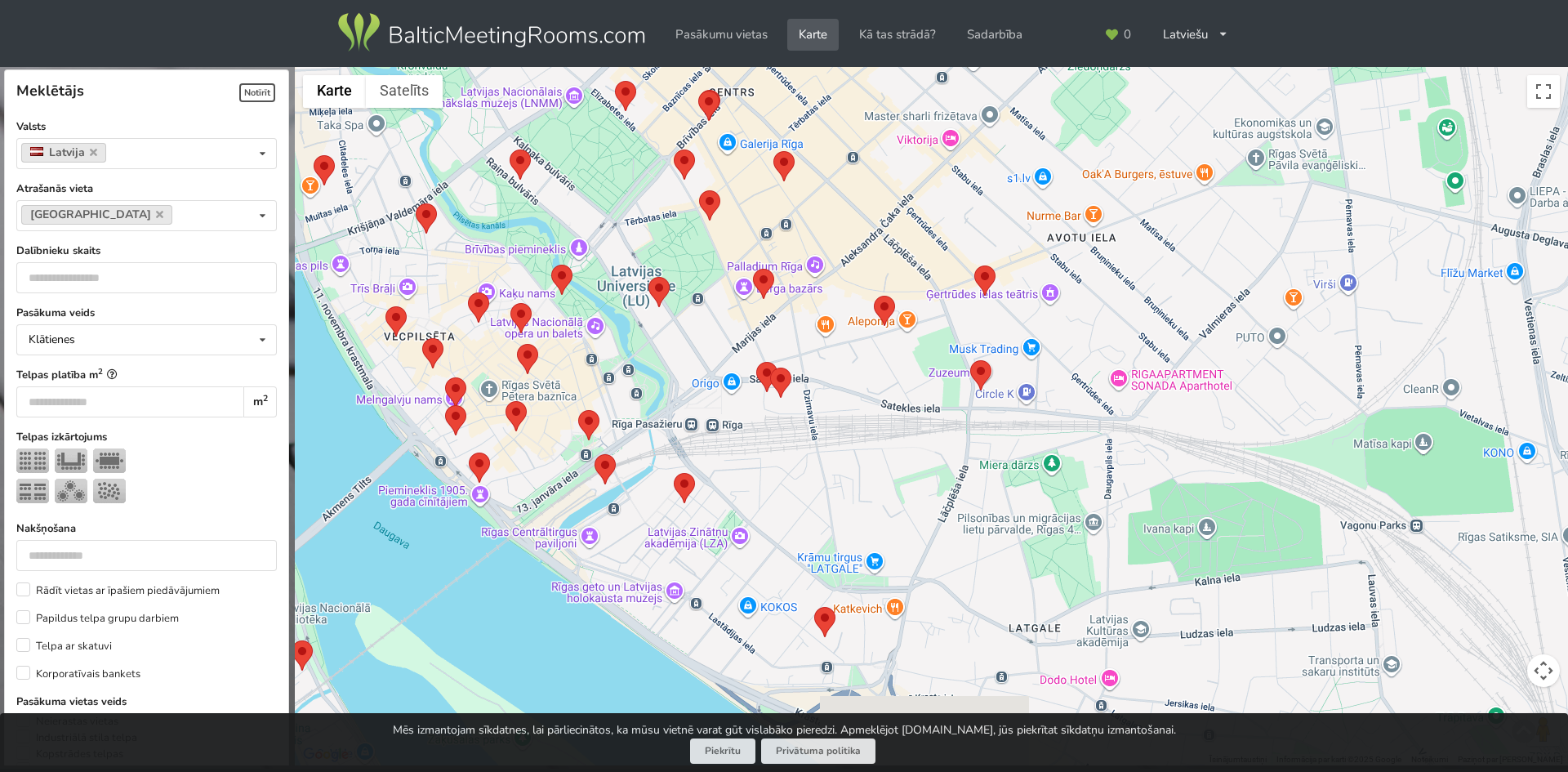
drag, startPoint x: 811, startPoint y: 343, endPoint x: 697, endPoint y: 250, distance: 147.1
click at [697, 250] on div at bounding box center [931, 417] width 1273 height 699
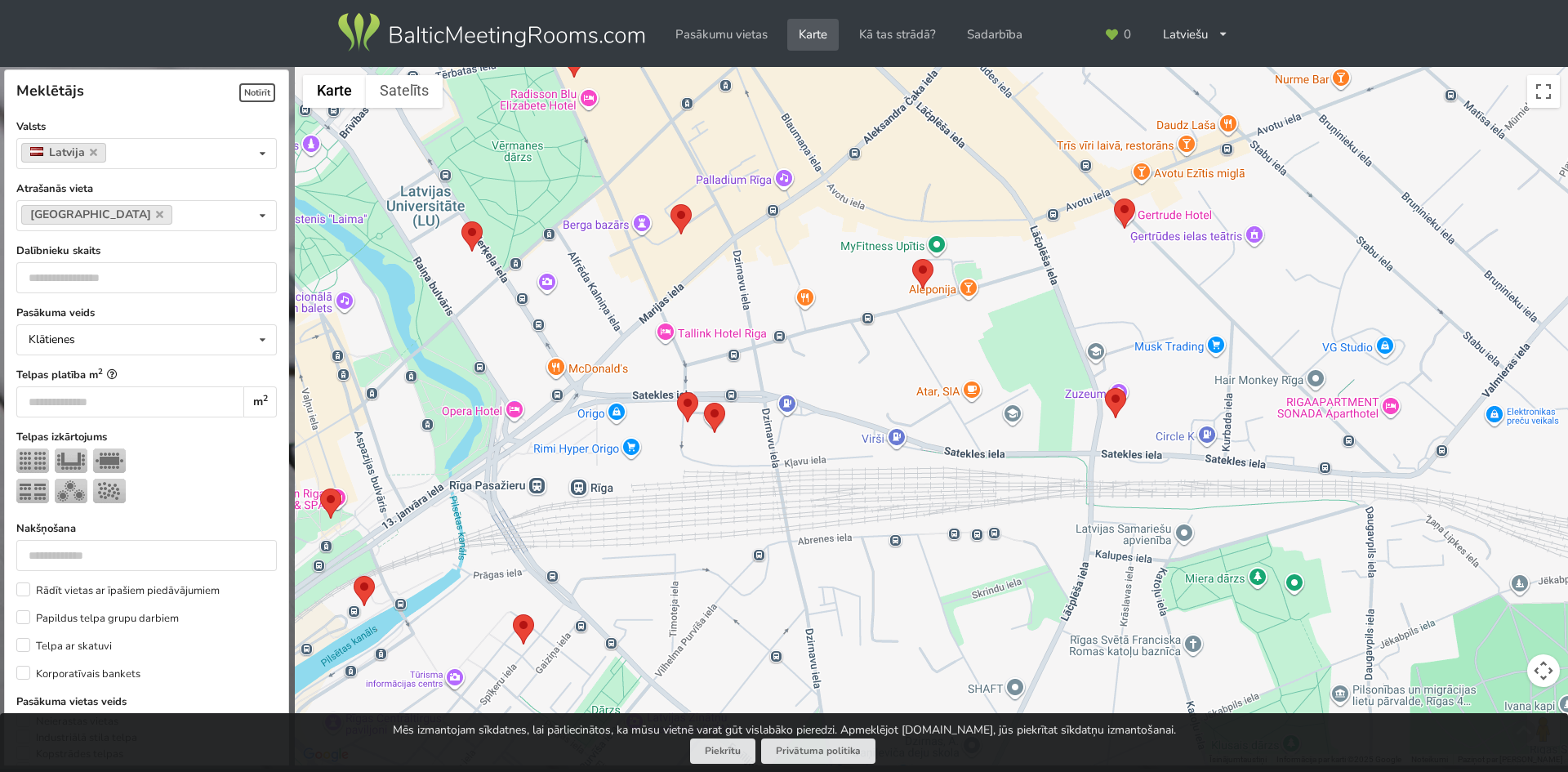
click at [912, 259] on area at bounding box center [912, 259] width 0 height 0
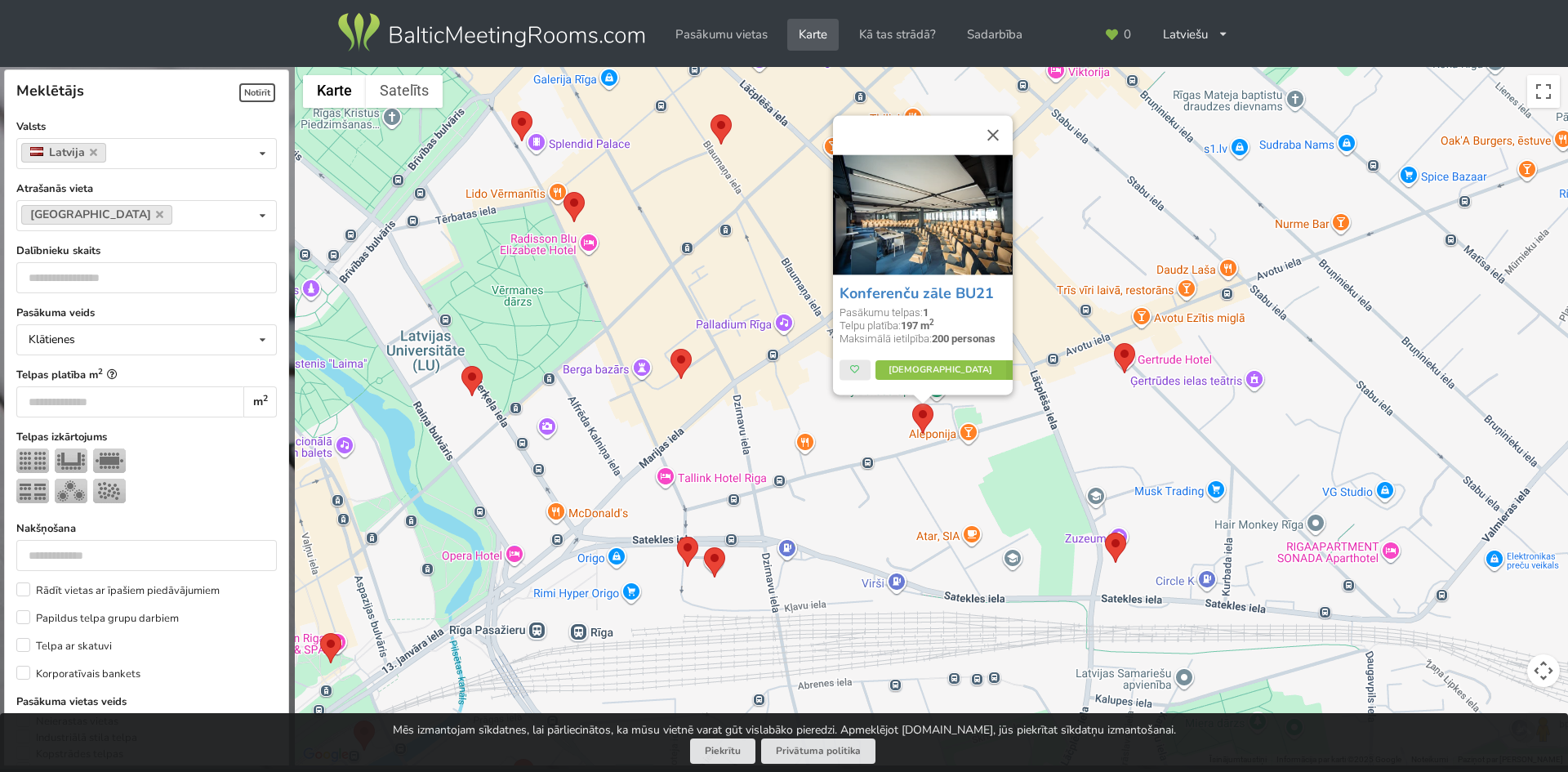
click at [461, 366] on area at bounding box center [461, 366] width 0 height 0
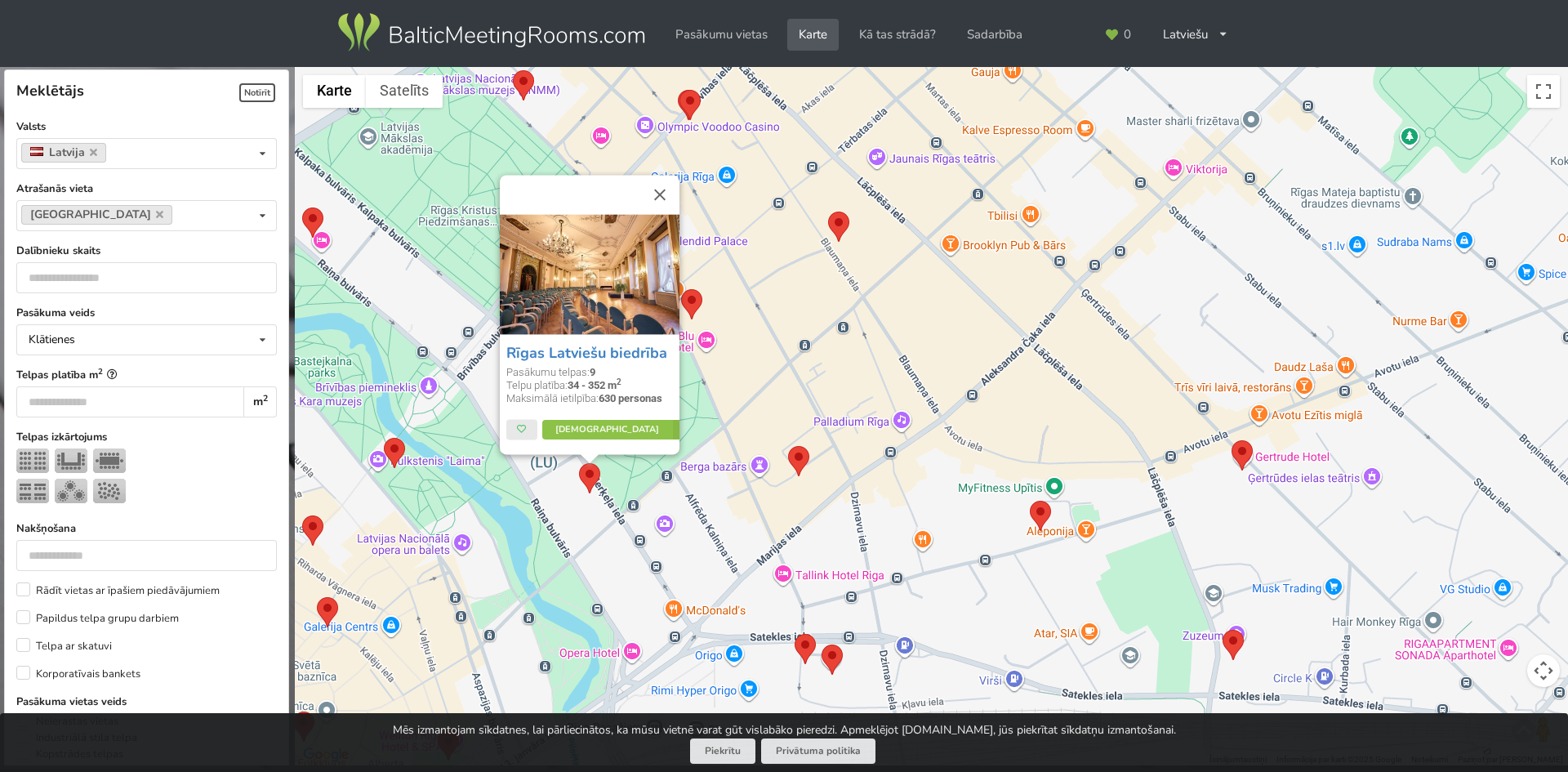
drag, startPoint x: 645, startPoint y: 307, endPoint x: 839, endPoint y: 398, distance: 214.3
click at [838, 398] on div "Rīgas Latviešu biedrība Pasākumu telpas: 9 Telpu platība: 34 - 352 m 2 Maksimāl…" at bounding box center [931, 417] width 1273 height 699
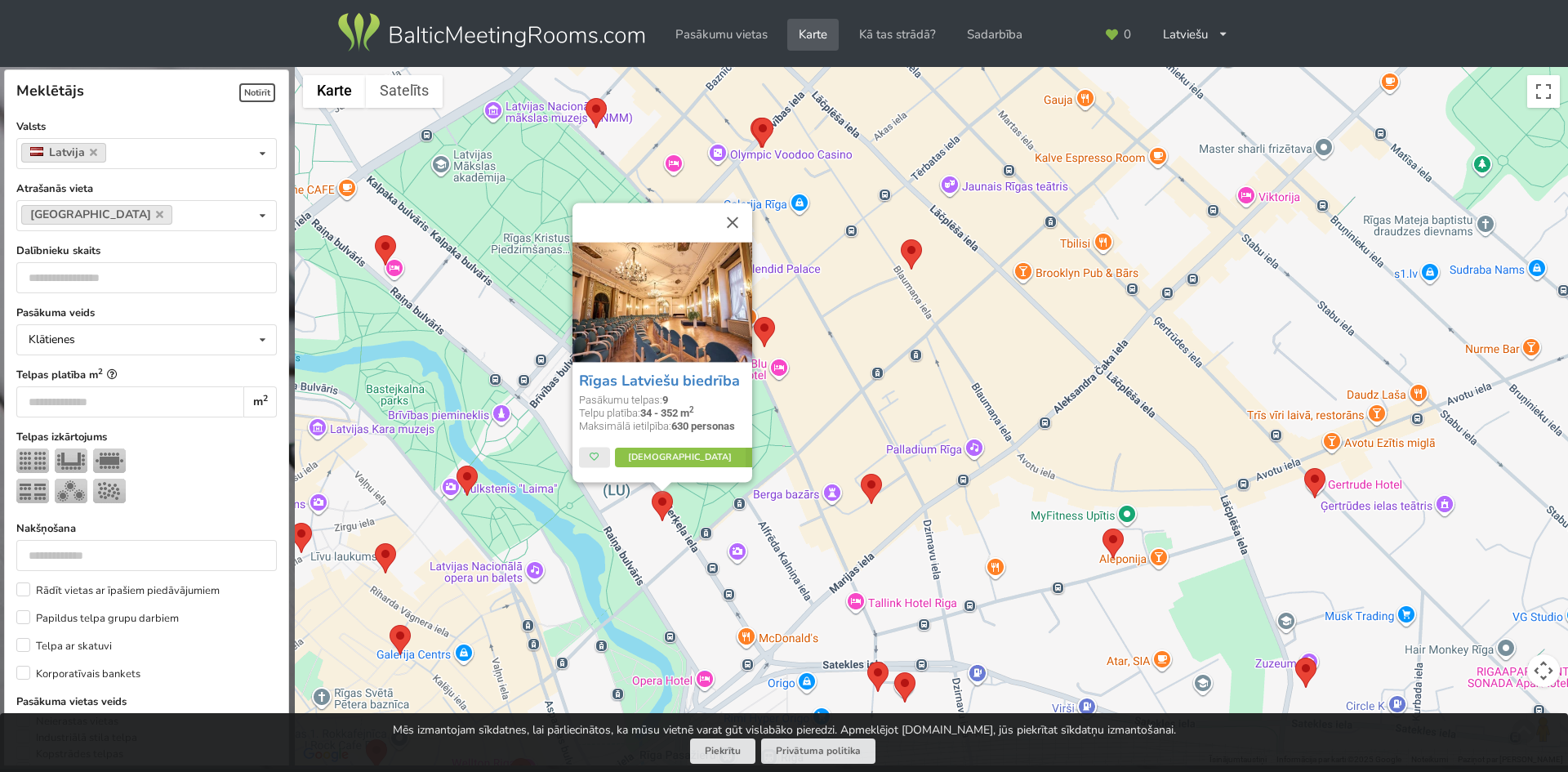
click at [714, 131] on div "Rīgas Latviešu biedrība Pasākumu telpas: 9 Telpu platība: 34 - 352 m 2 Maksimāl…" at bounding box center [931, 417] width 1273 height 699
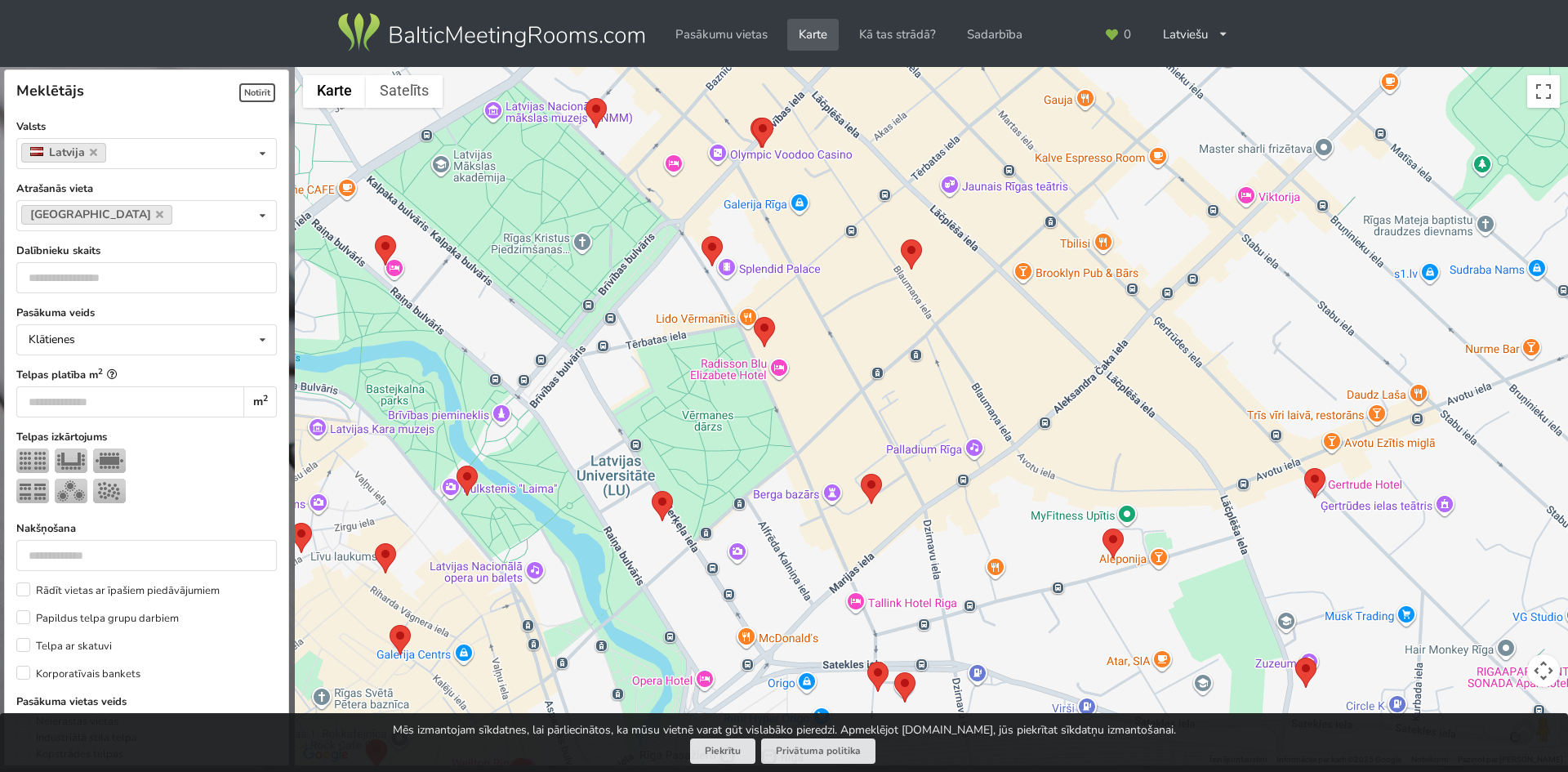
click at [752, 118] on area at bounding box center [752, 118] width 0 height 0
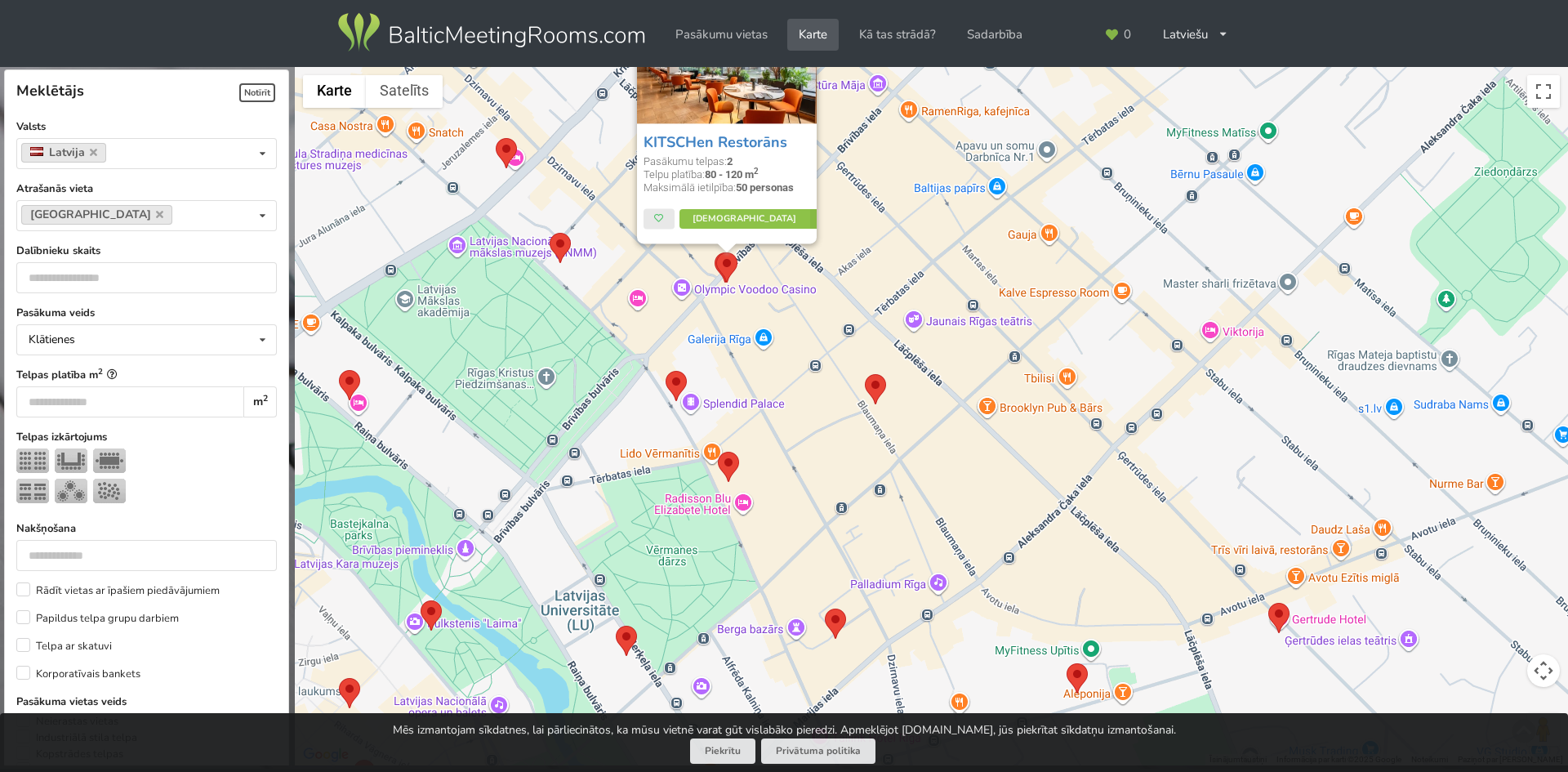
drag, startPoint x: 906, startPoint y: 588, endPoint x: 870, endPoint y: 421, distance: 170.8
click at [870, 421] on div "KITSCHen Restorāns Pasākumu telpas: 2 Telpu platība: 80 - 120 m 2 Maksimālā iet…" at bounding box center [931, 417] width 1273 height 699
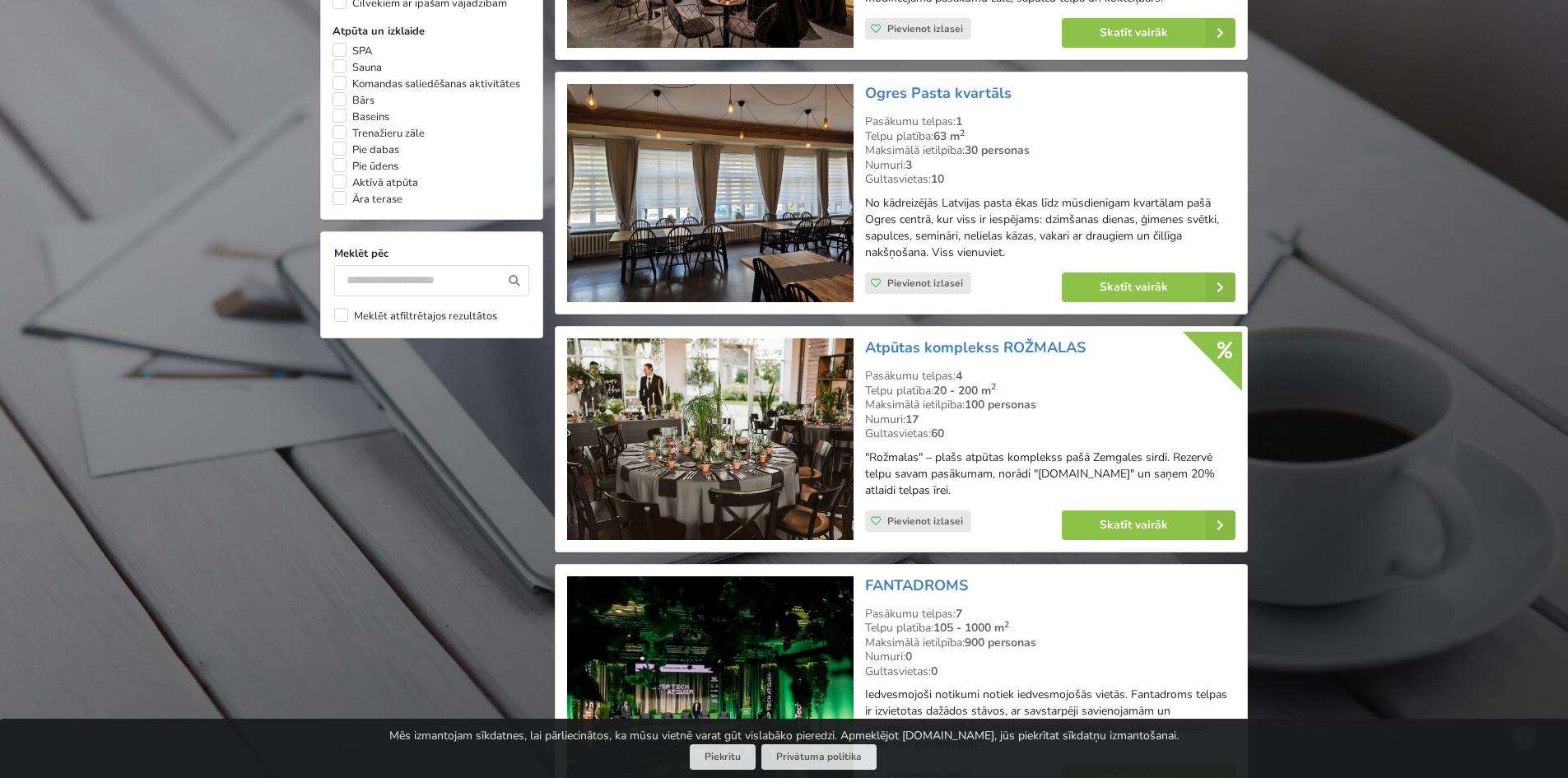
scroll to position [1646, 0]
